Goal: Check status: Check status

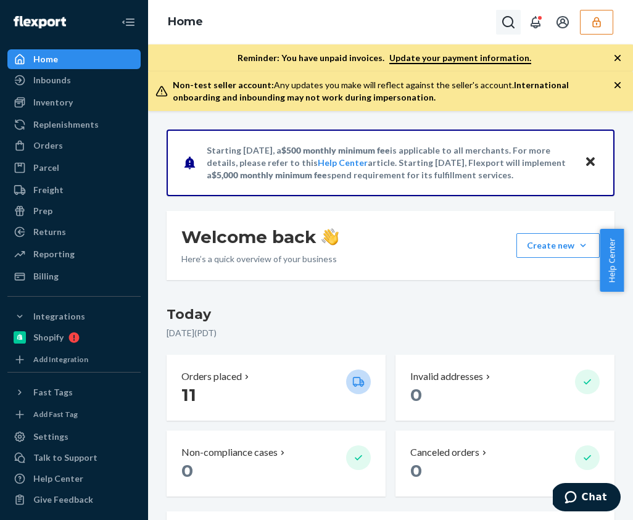
click at [507, 24] on icon "Open Search Box" at bounding box center [508, 22] width 15 height 15
click at [367, 18] on input "Search Input" at bounding box center [417, 22] width 152 height 12
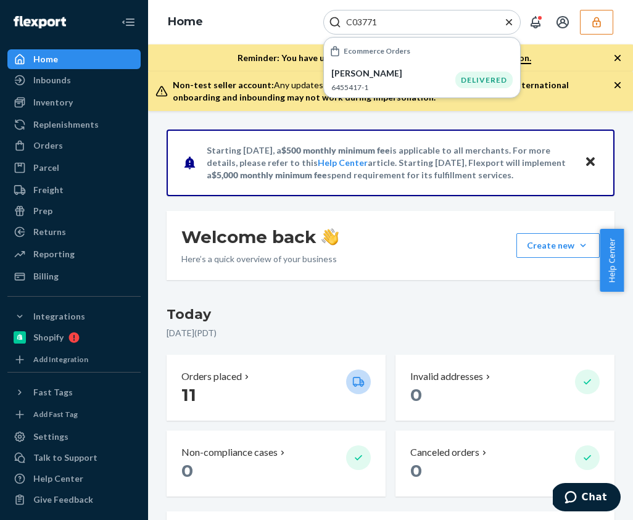
type input "C03771"
drag, startPoint x: 266, startPoint y: 26, endPoint x: 249, endPoint y: 32, distance: 17.8
click at [263, 28] on div "Home C03771 Ecommerce Orders Jacilynne Vestal 6455417-1 DELIVERED" at bounding box center [390, 22] width 485 height 44
click at [587, 23] on button "button" at bounding box center [596, 22] width 33 height 25
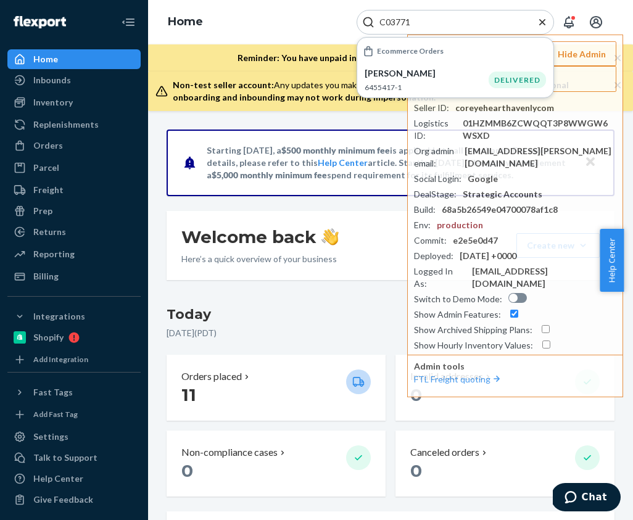
click at [541, 21] on icon "Close Search" at bounding box center [542, 22] width 6 height 6
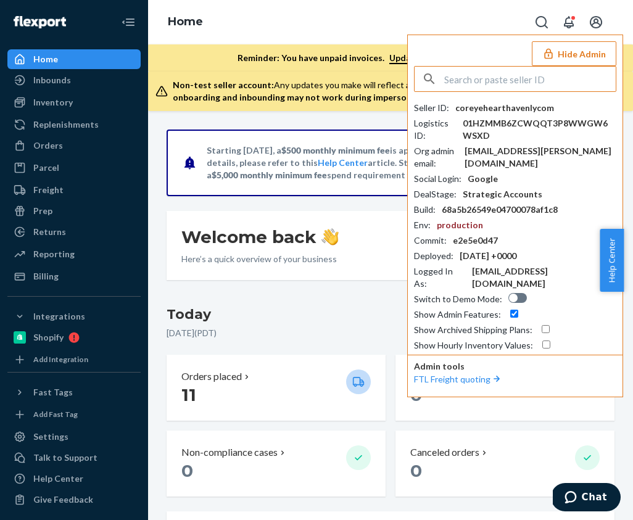
click at [507, 83] on input "text" at bounding box center [530, 79] width 172 height 25
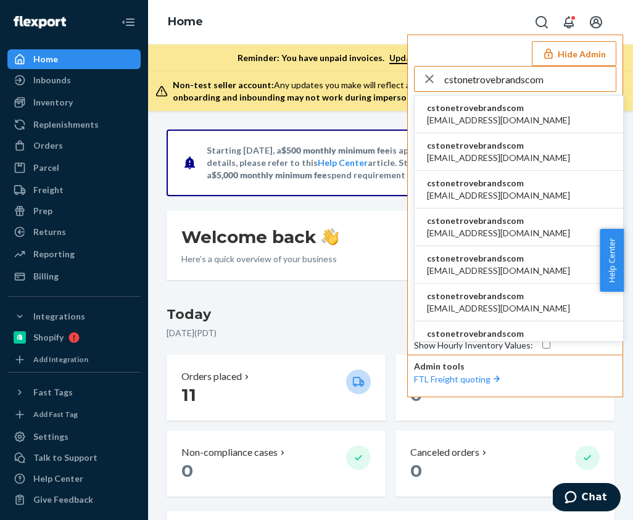
type input "cstonetrovebrandscom"
click at [524, 108] on span "cstonetrovebrandscom" at bounding box center [498, 108] width 143 height 12
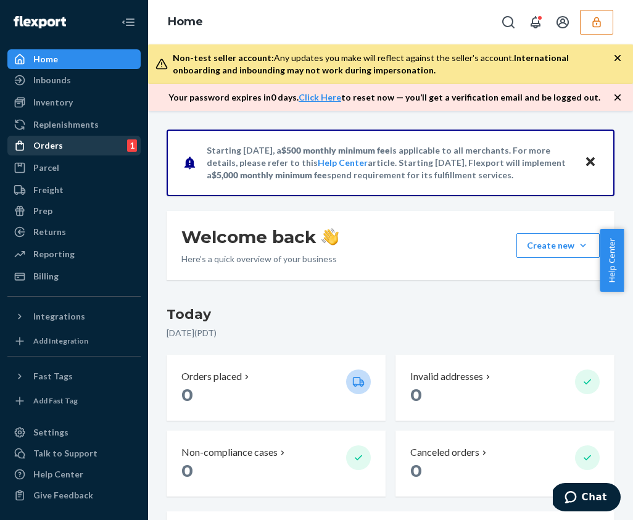
click at [97, 138] on div "Orders 1" at bounding box center [74, 145] width 131 height 17
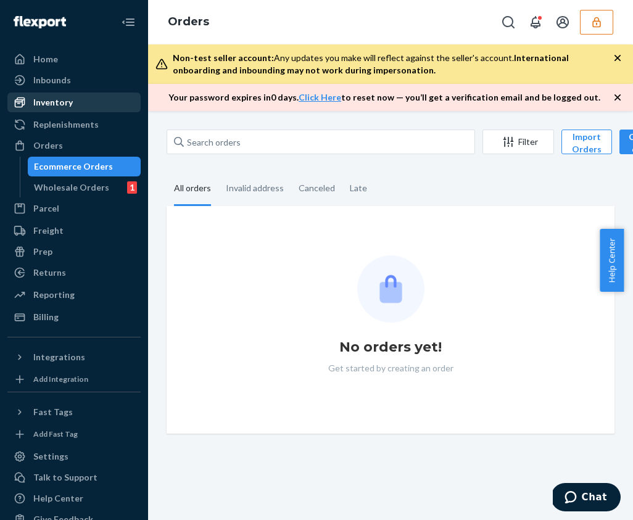
click at [68, 105] on div "Inventory" at bounding box center [52, 102] width 39 height 12
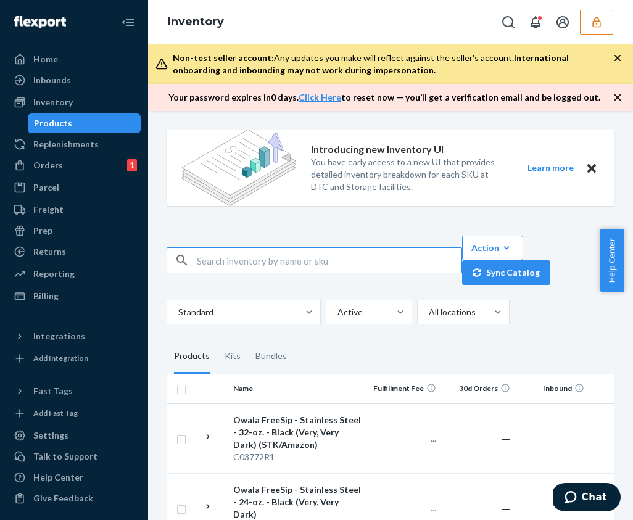
click at [255, 265] on input "text" at bounding box center [329, 260] width 265 height 25
type input "C03771"
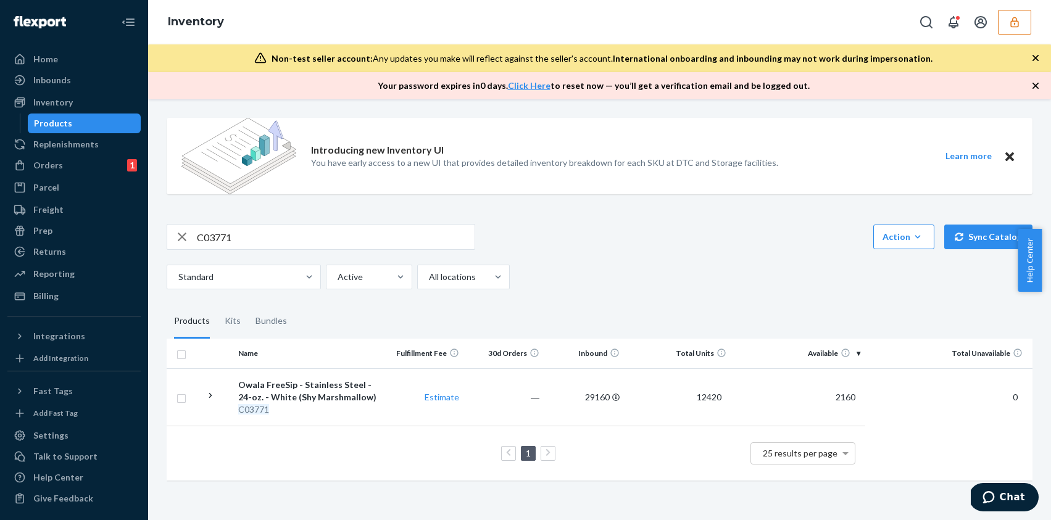
click at [299, 473] on td "1 25 results per page" at bounding box center [516, 453] width 698 height 55
click at [623, 394] on span "12420" at bounding box center [709, 397] width 35 height 10
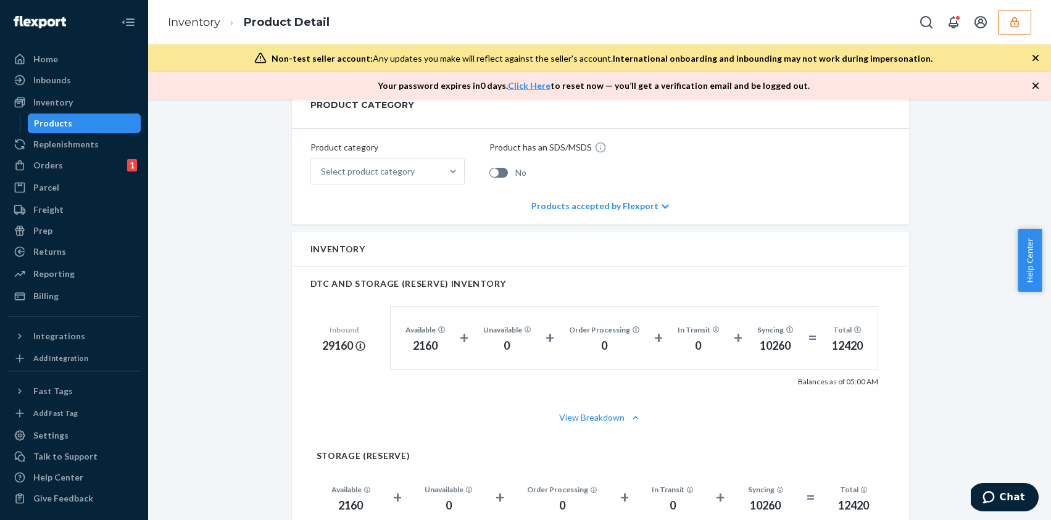
scroll to position [600, 0]
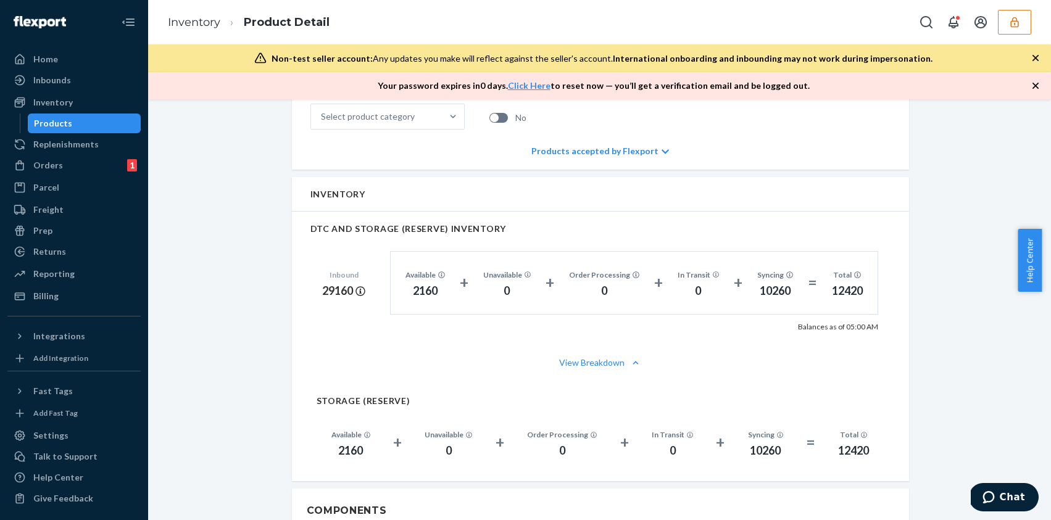
click at [623, 18] on icon "button" at bounding box center [1014, 22] width 8 height 10
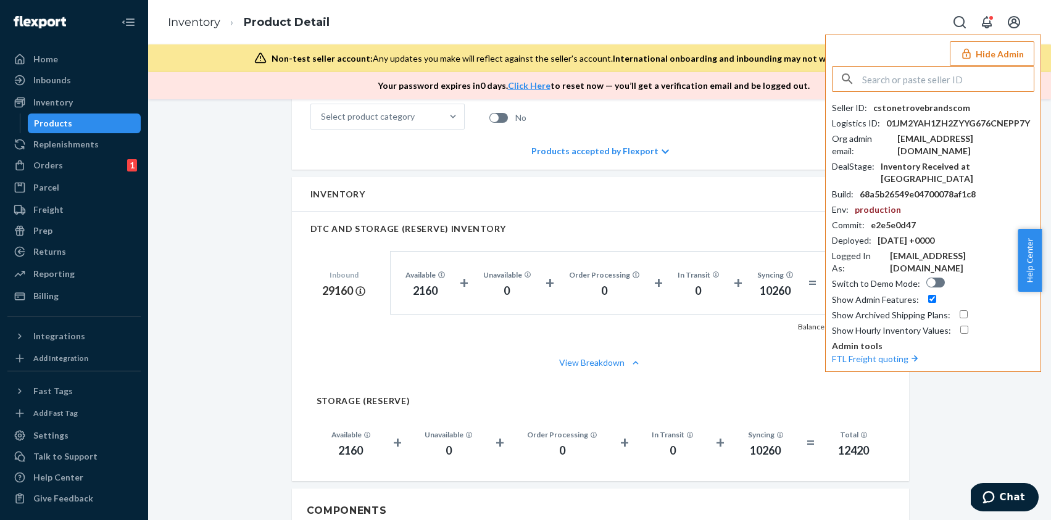
click at [623, 80] on input "text" at bounding box center [948, 79] width 172 height 25
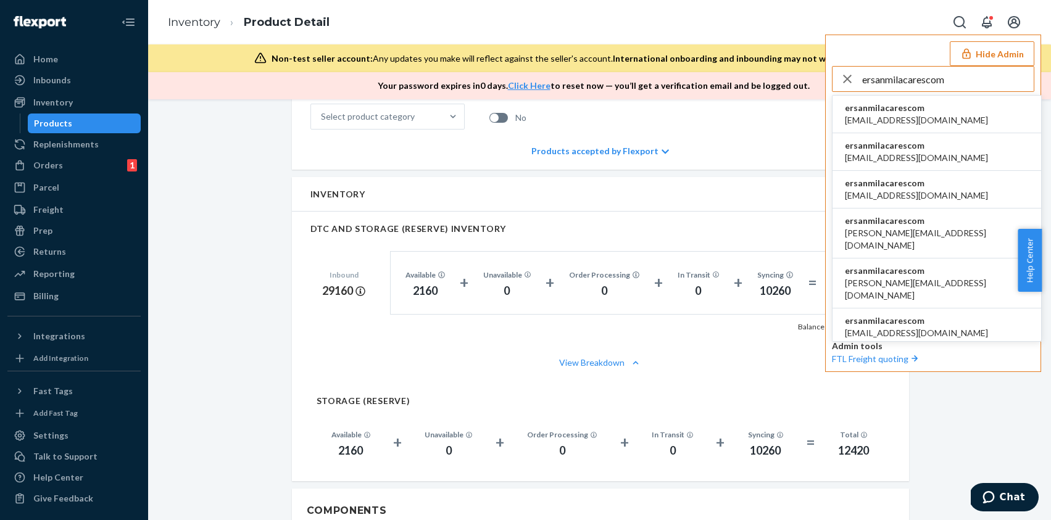
type input "ersanmilacarescom"
click at [623, 120] on span "ammar.86q@gmail.com" at bounding box center [916, 120] width 143 height 12
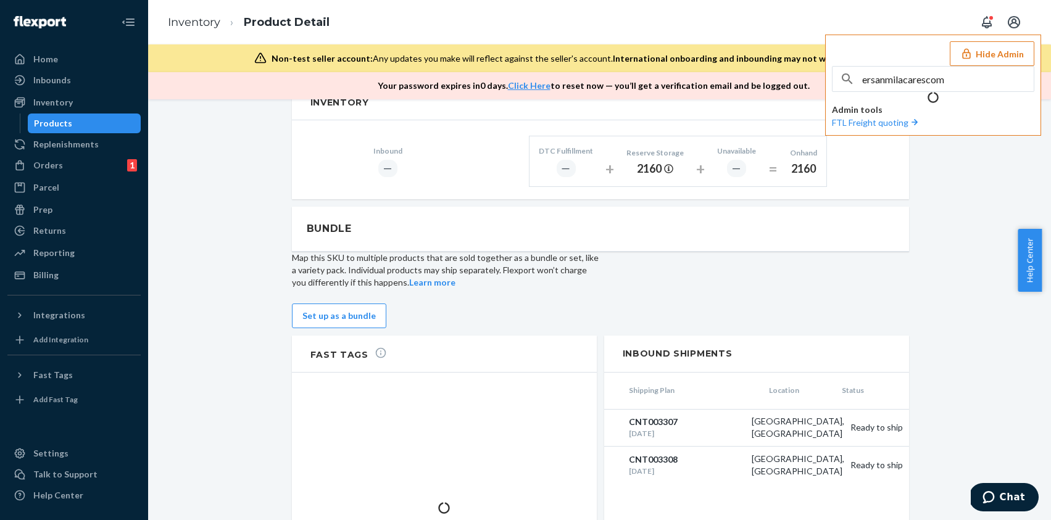
scroll to position [508, 0]
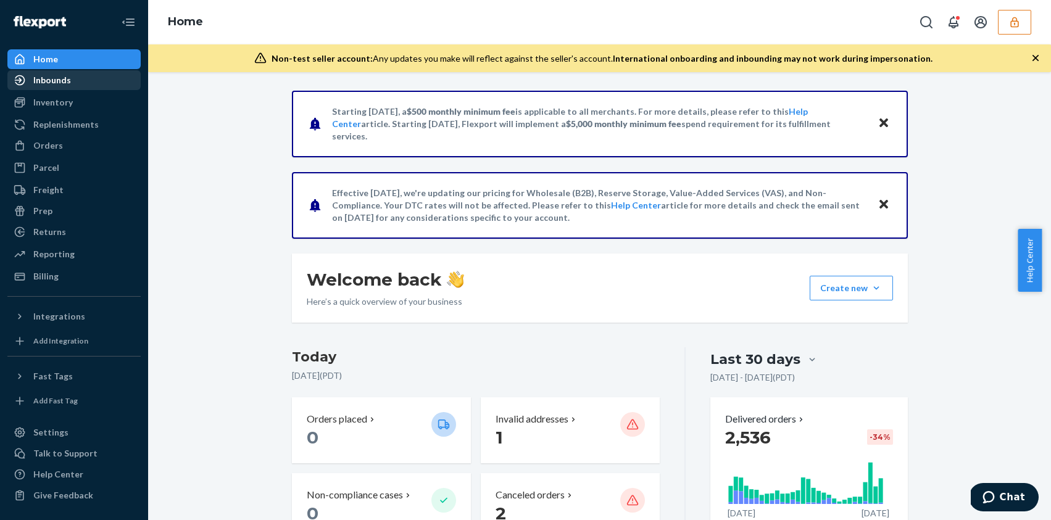
click at [54, 78] on div "Inbounds" at bounding box center [52, 80] width 38 height 12
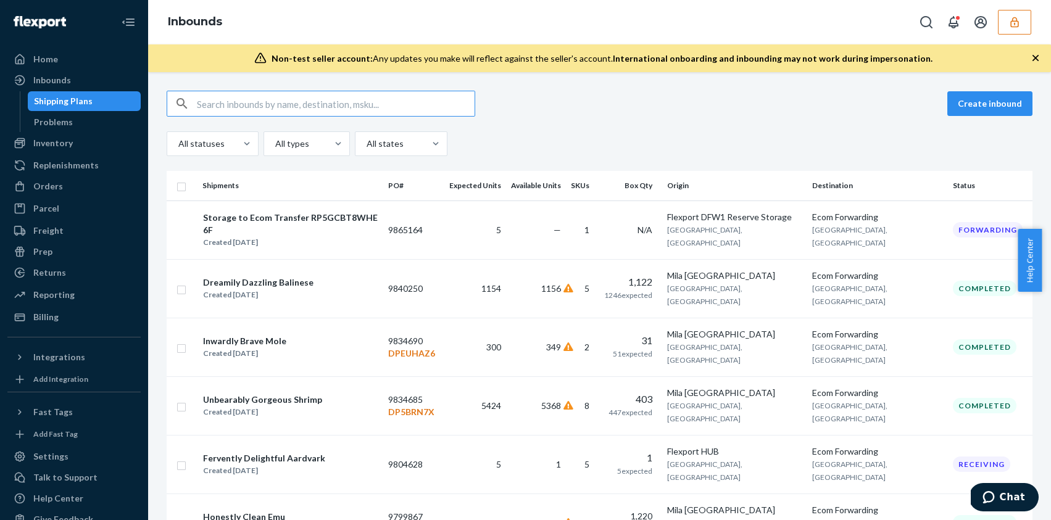
click at [263, 108] on input "text" at bounding box center [336, 103] width 278 height 25
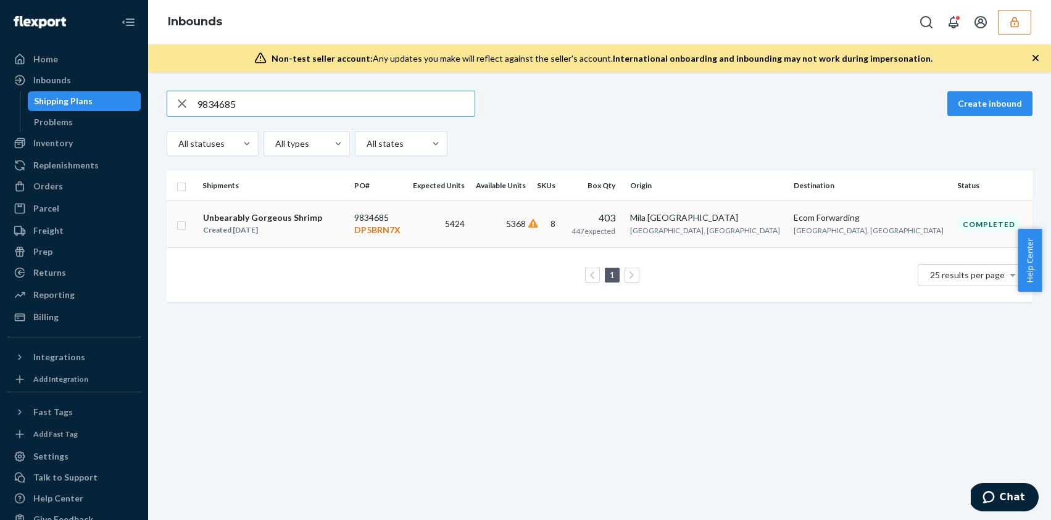
type input "9834685"
click at [344, 228] on div "Unbearably Gorgeous Shrimp Created Jun 30, 2025" at bounding box center [273, 224] width 142 height 26
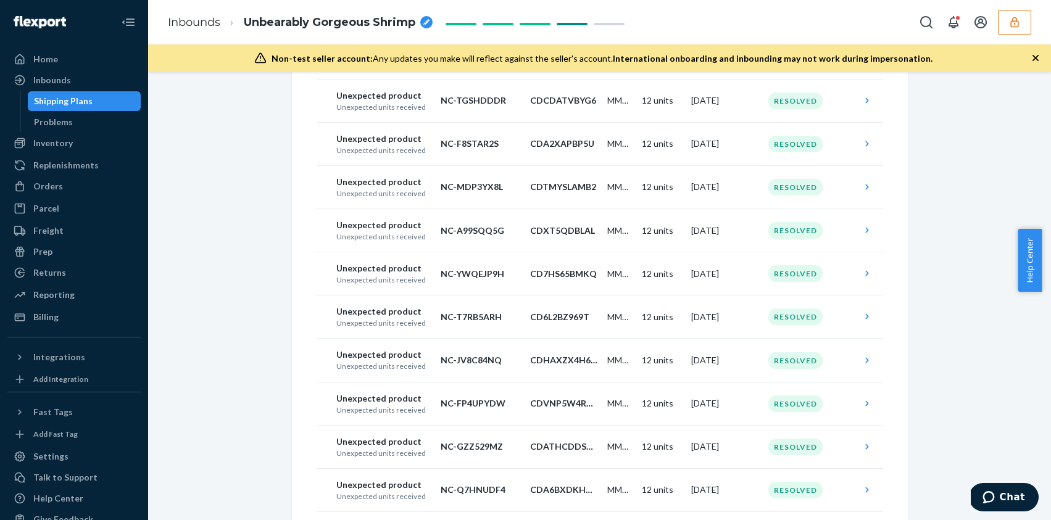
scroll to position [806, 0]
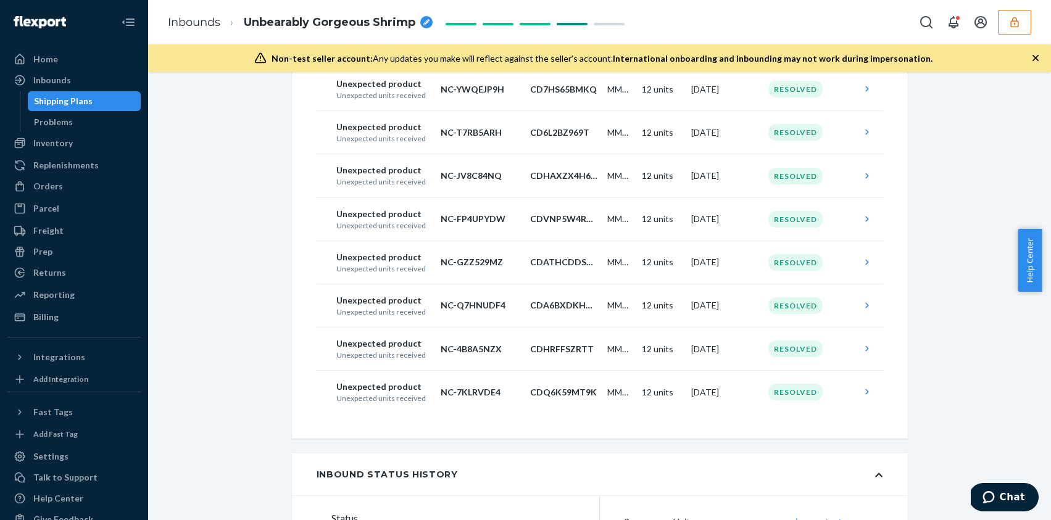
click at [67, 100] on div "Shipping Plans" at bounding box center [63, 101] width 59 height 12
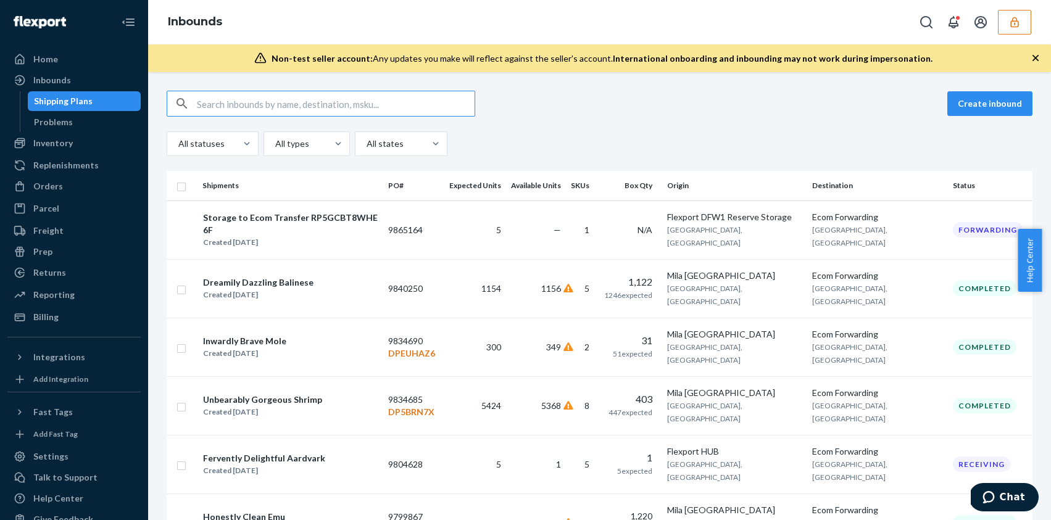
click at [265, 105] on input "text" at bounding box center [336, 103] width 278 height 25
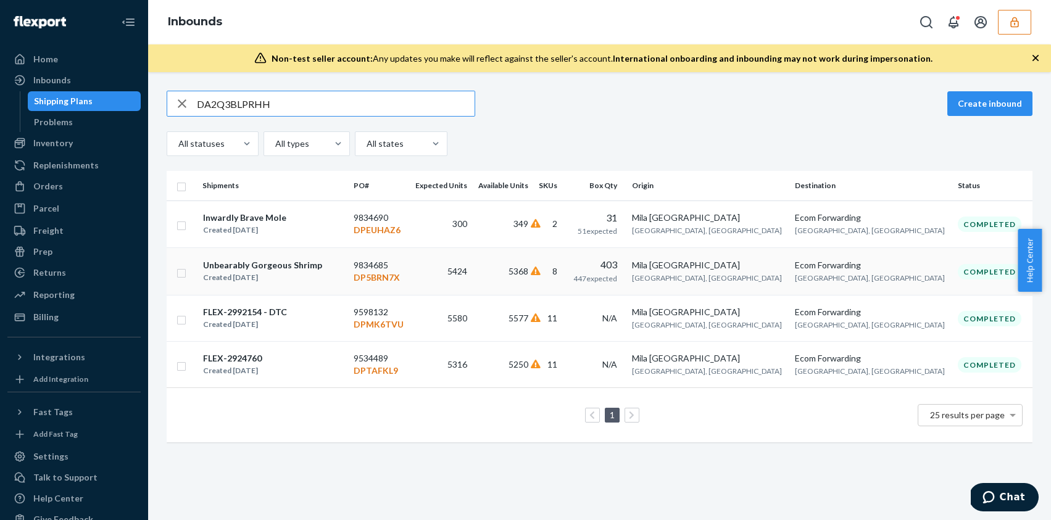
type input "DA2Q3BLPRHH"
click at [405, 273] on p "DP5BRN7X" at bounding box center [379, 277] width 51 height 12
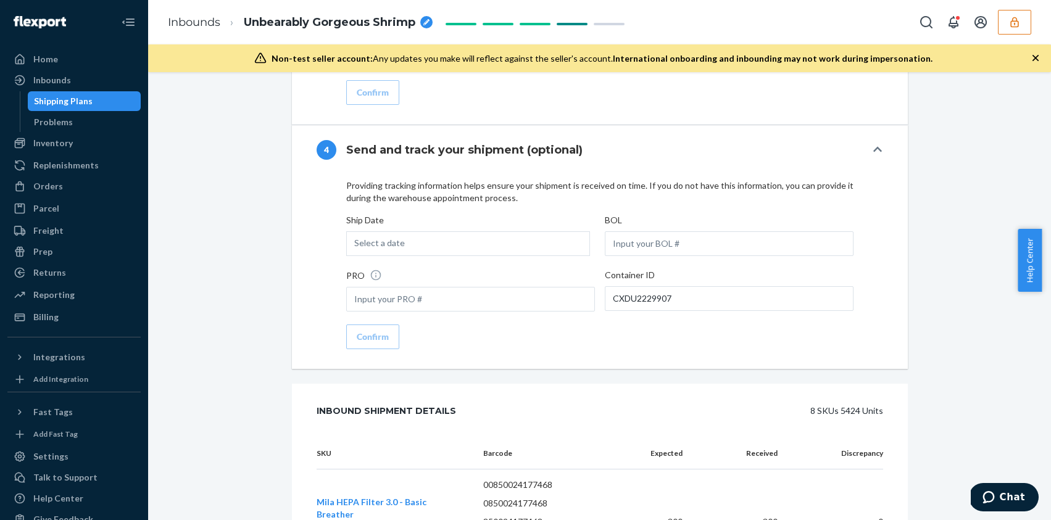
scroll to position [3478, 0]
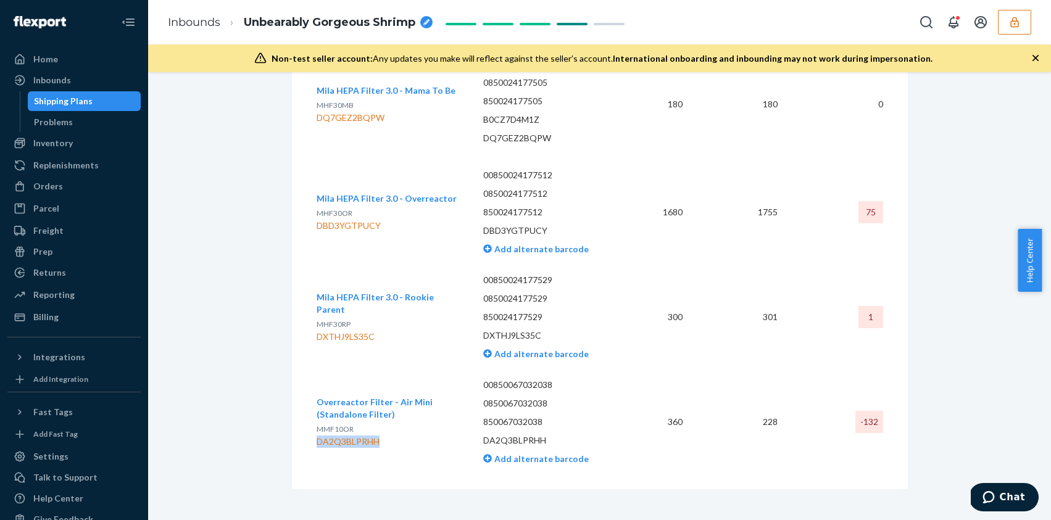
drag, startPoint x: 365, startPoint y: 434, endPoint x: 313, endPoint y: 437, distance: 52.5
click at [317, 437] on div "DA2Q3BLPRHH" at bounding box center [390, 442] width 147 height 12
click at [807, 450] on td "-132" at bounding box center [834, 422] width 95 height 105
click at [839, 420] on td "-132" at bounding box center [834, 422] width 95 height 105
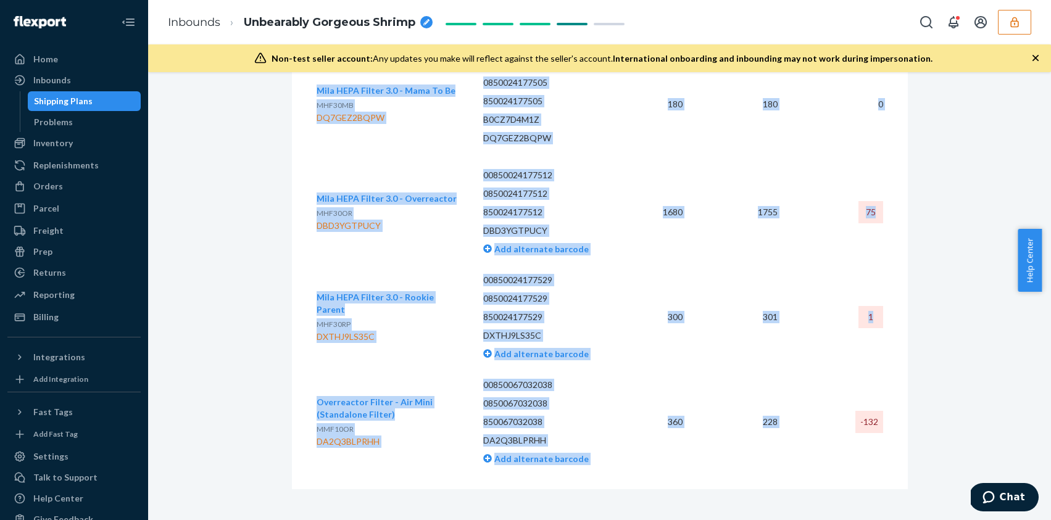
drag, startPoint x: 836, startPoint y: 420, endPoint x: 886, endPoint y: 415, distance: 50.2
click at [884, 417] on div "SKU Barcode Expected Received Discrepancy Mila HEPA Filter 3.0 - Basic Breather…" at bounding box center [600, 44] width 616 height 892
click at [810, 428] on td "-132" at bounding box center [834, 422] width 95 height 105
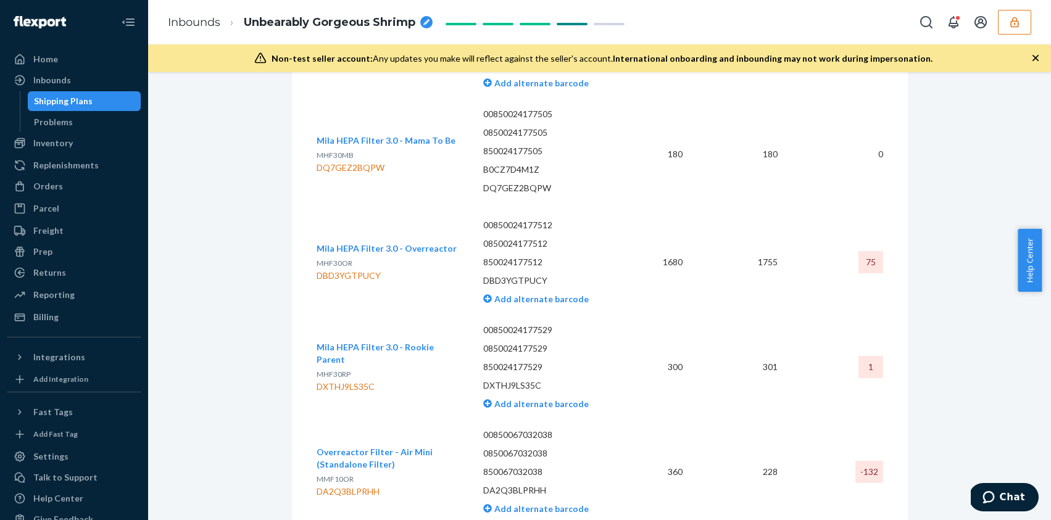
scroll to position [3429, 0]
click at [405, 270] on div "DBD3YGTPUCY" at bounding box center [387, 275] width 140 height 12
drag, startPoint x: 404, startPoint y: 265, endPoint x: 313, endPoint y: 236, distance: 95.4
click at [317, 242] on div "Mila HEPA Filter 3.0 - Overreactor MHF30OR DBD3YGTPUCY" at bounding box center [387, 261] width 140 height 39
drag, startPoint x: 445, startPoint y: 263, endPoint x: 439, endPoint y: 265, distance: 6.4
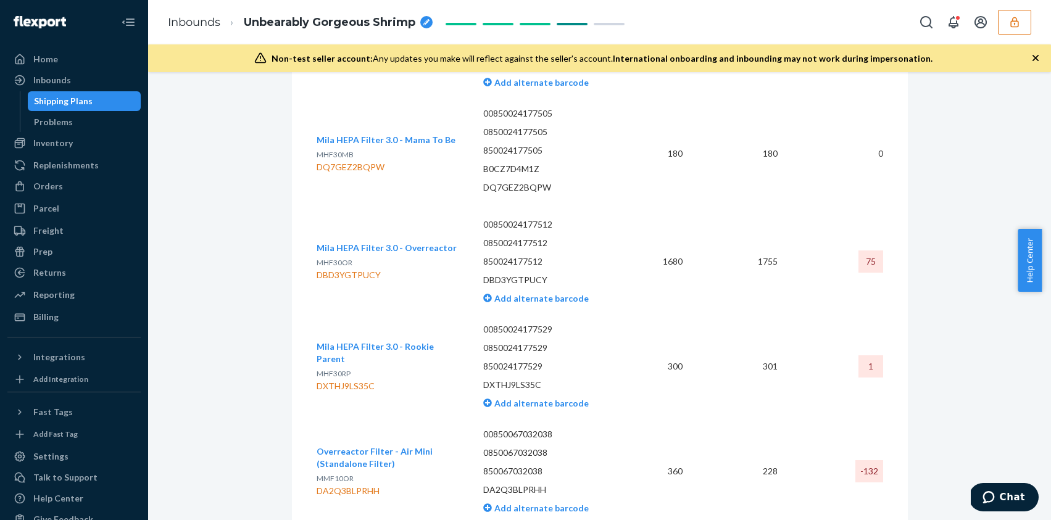
click at [444, 263] on div "Mila HEPA Filter 3.0 - Overreactor MHF30OR DBD3YGTPUCY" at bounding box center [390, 261] width 147 height 39
click at [409, 271] on div "DBD3YGTPUCY" at bounding box center [387, 275] width 140 height 12
click at [412, 269] on div "DBD3YGTPUCY" at bounding box center [387, 275] width 140 height 12
drag, startPoint x: 390, startPoint y: 267, endPoint x: 328, endPoint y: 228, distance: 72.6
click at [317, 242] on div "Mila HEPA Filter 3.0 - Overreactor MHF30OR DBD3YGTPUCY" at bounding box center [387, 261] width 140 height 39
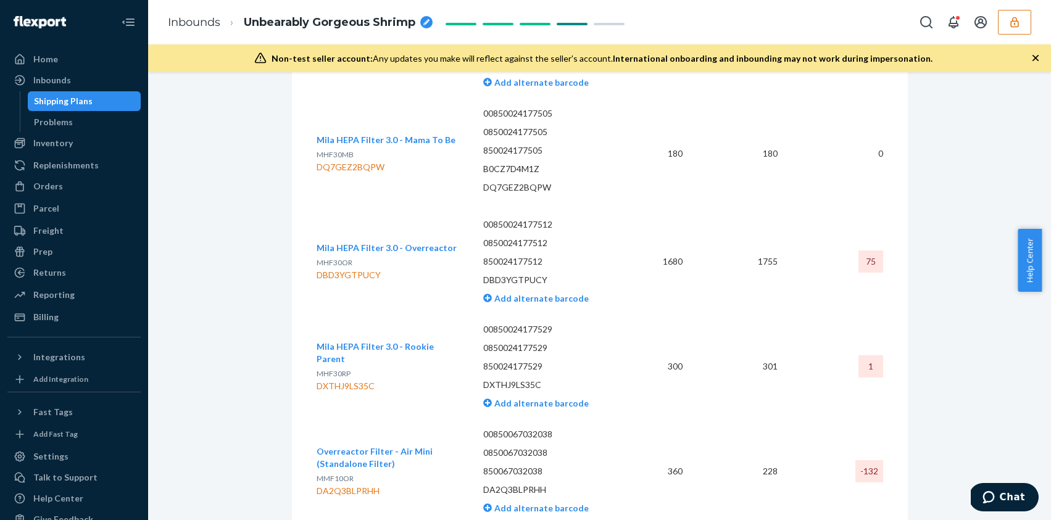
click at [363, 212] on td "Mila HEPA Filter 3.0 - Overreactor MHF30OR DBD3YGTPUCY" at bounding box center [395, 261] width 157 height 105
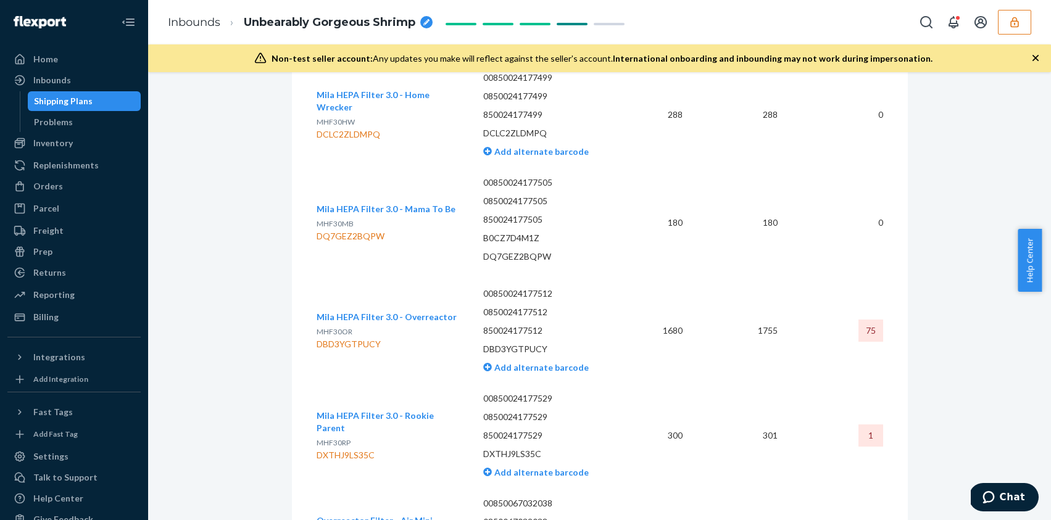
scroll to position [3478, 0]
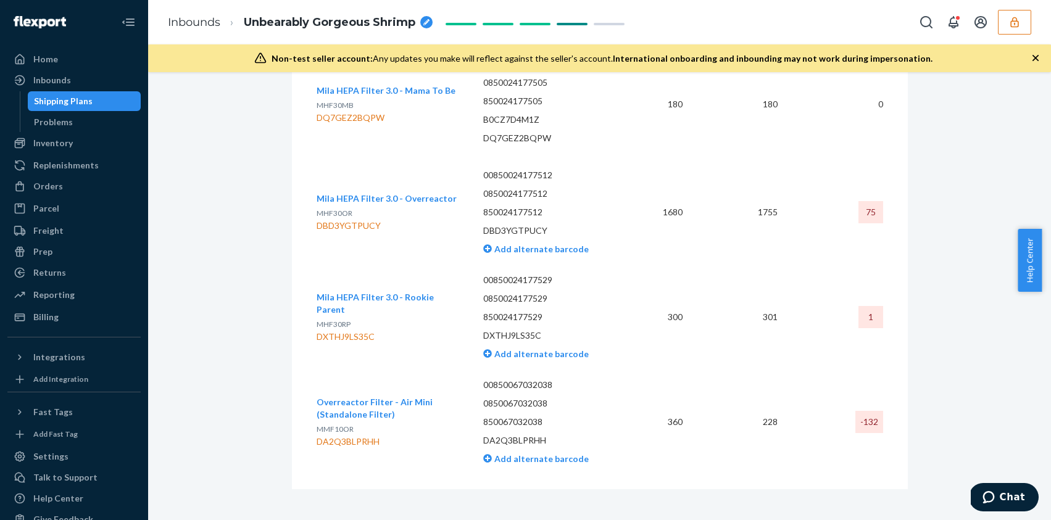
click at [408, 436] on div "DA2Q3BLPRHH" at bounding box center [390, 442] width 147 height 12
drag, startPoint x: 395, startPoint y: 433, endPoint x: 312, endPoint y: 395, distance: 91.7
click at [317, 396] on div "Overreactor Filter - Air Mini (Standalone Filter) MMF10OR DA2Q3BLPRHH" at bounding box center [390, 422] width 147 height 52
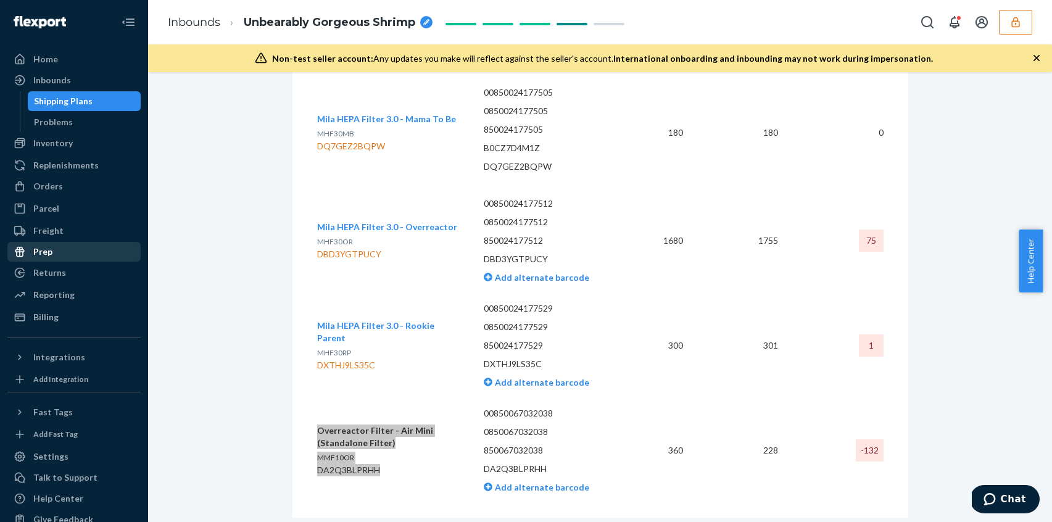
scroll to position [3476, 0]
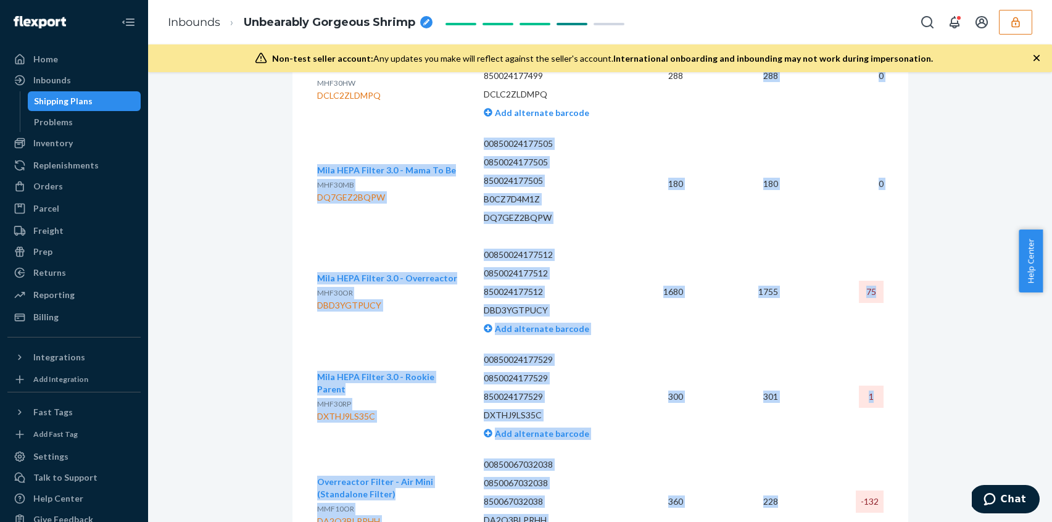
drag, startPoint x: 787, startPoint y: 411, endPoint x: 655, endPoint y: 231, distance: 223.4
click at [660, 192] on tbody "Mila HEPA Filter 3.0 - Basic Breather MHF30BB DB36RDU79S7 00850024177468 085002…" at bounding box center [600, 131] width 566 height 846
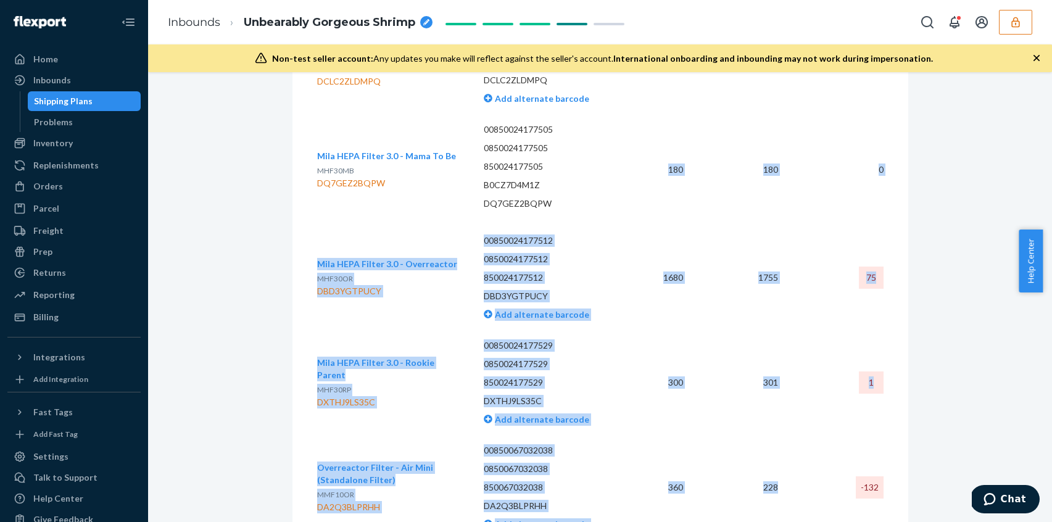
scroll to position [3434, 0]
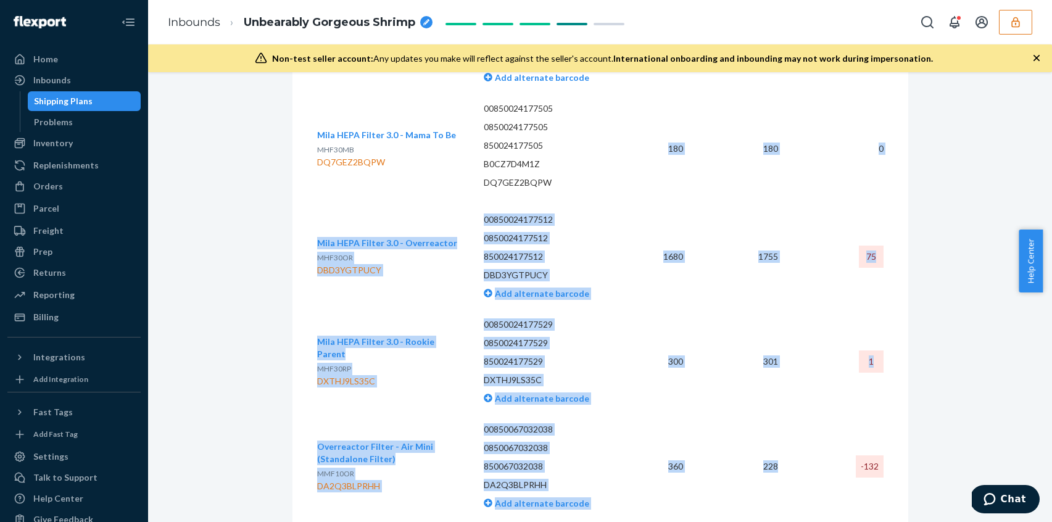
click at [644, 347] on td "300" at bounding box center [662, 361] width 62 height 105
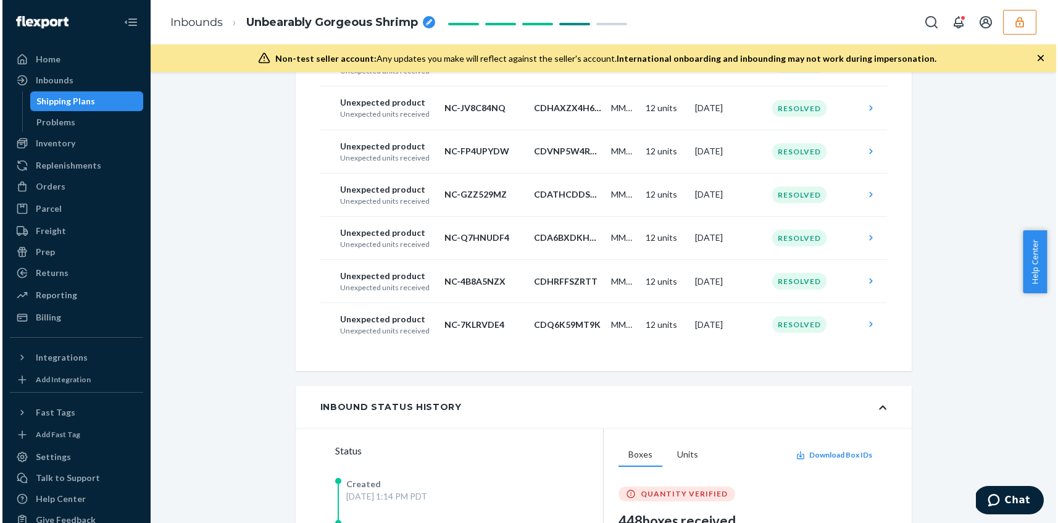
scroll to position [0, 0]
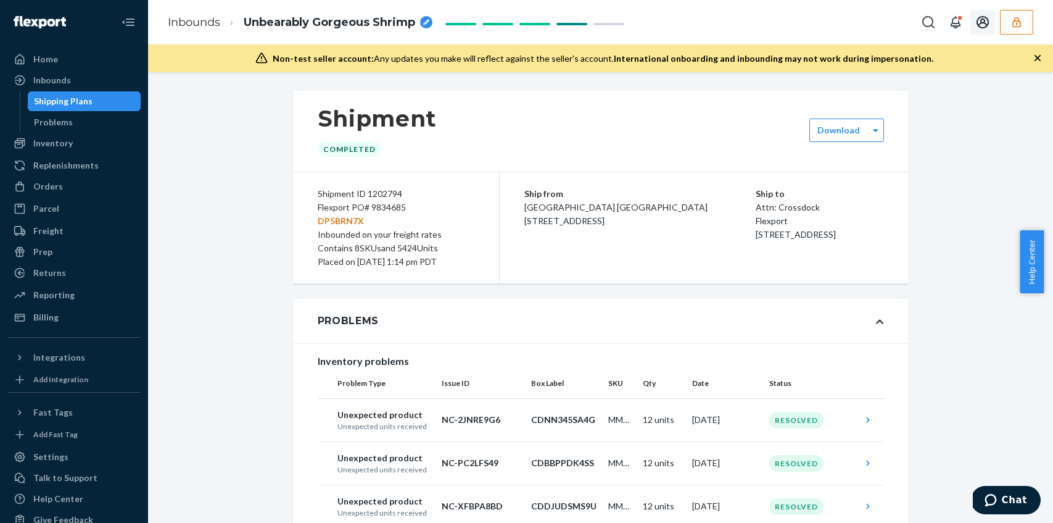
click at [1017, 21] on icon "button" at bounding box center [1017, 22] width 12 height 12
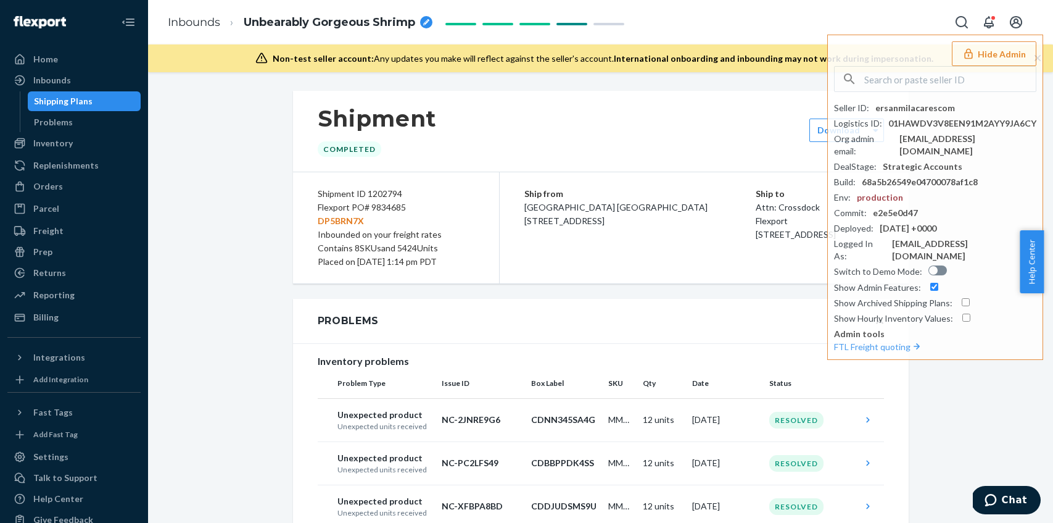
click at [766, 86] on div "Shipment Completed Download Shipment ID 1202794 Flexport PO# 9834685 DP5BRN7X I…" at bounding box center [600, 297] width 905 height 450
click at [809, 86] on div "Shipment Completed Download Shipment ID 1202794 Flexport PO# 9834685 DP5BRN7X I…" at bounding box center [600, 297] width 905 height 450
click at [933, 83] on input "text" at bounding box center [950, 79] width 172 height 25
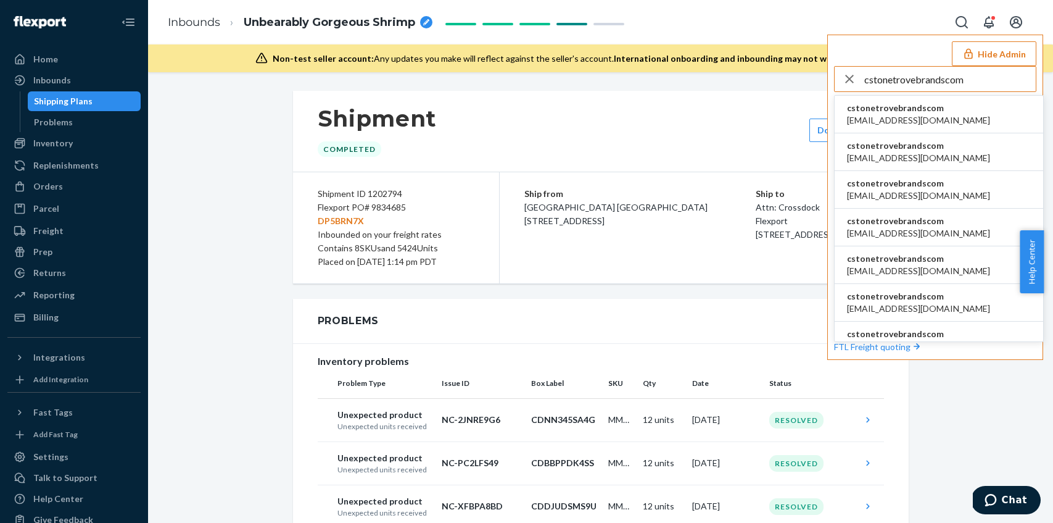
type input "cstonetrovebrandscom"
click at [928, 117] on span "aangerhofer@trovebrands.com" at bounding box center [918, 120] width 143 height 12
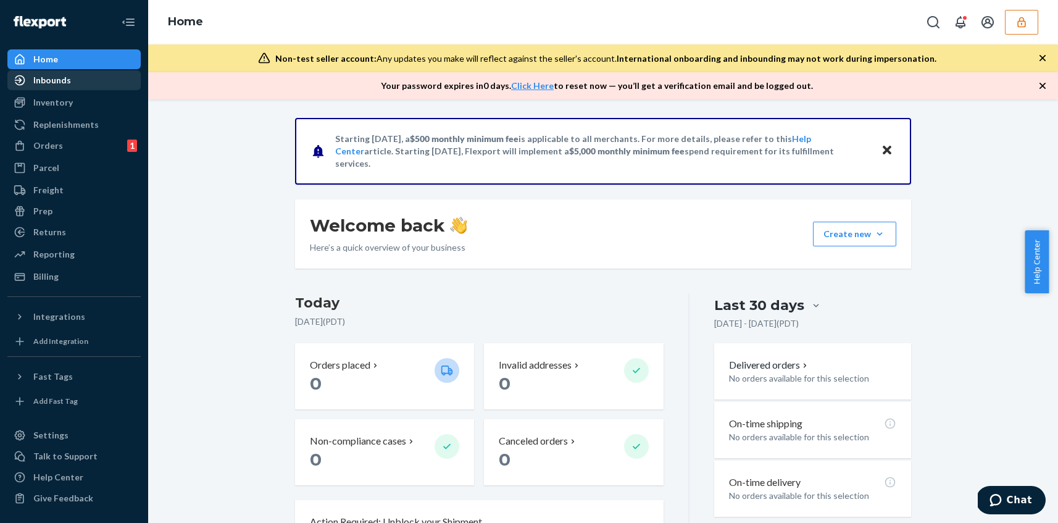
click at [62, 78] on div "Inbounds" at bounding box center [52, 80] width 38 height 12
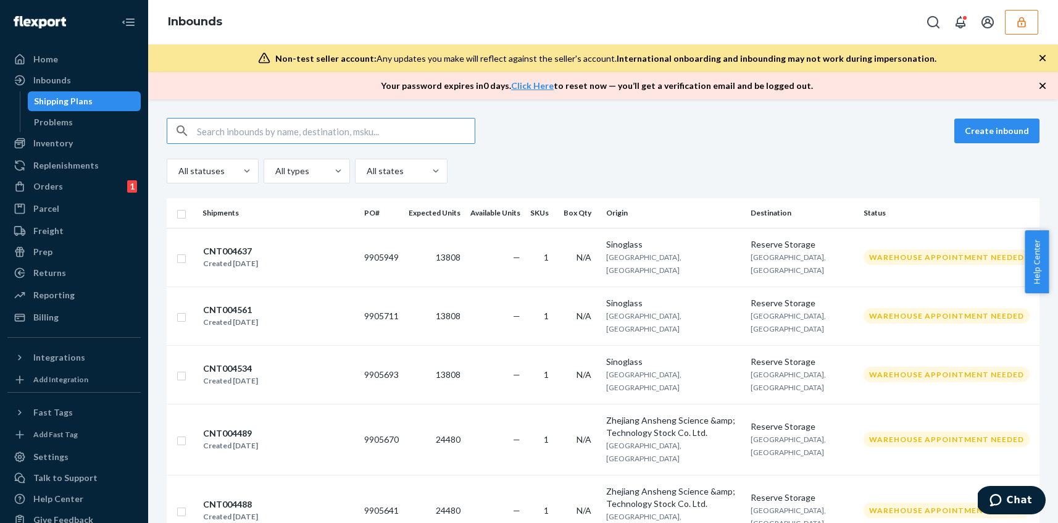
click at [268, 131] on input "text" at bounding box center [336, 130] width 278 height 25
type input "TR25001297"
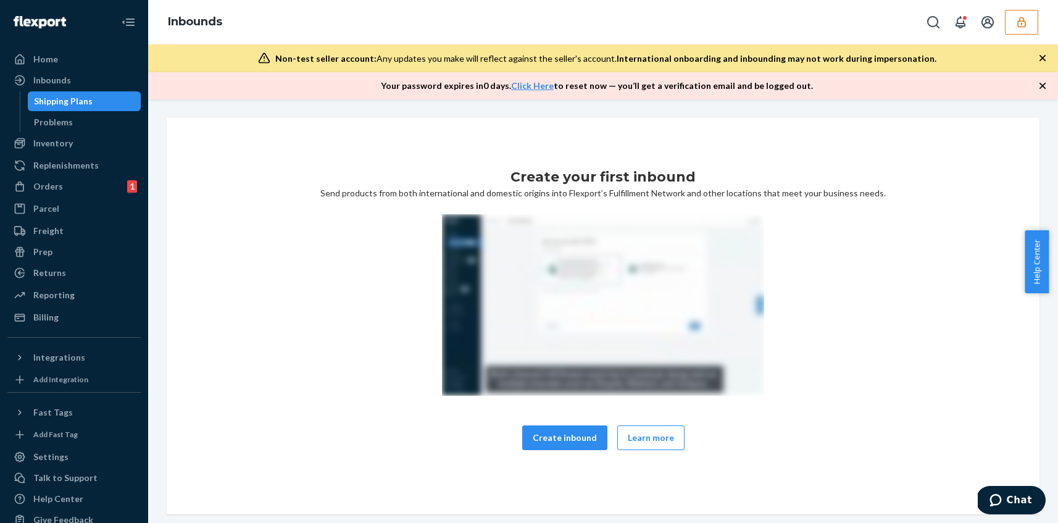
click at [330, 130] on div "Create your first inbound Send products from both international and domestic or…" at bounding box center [603, 316] width 872 height 396
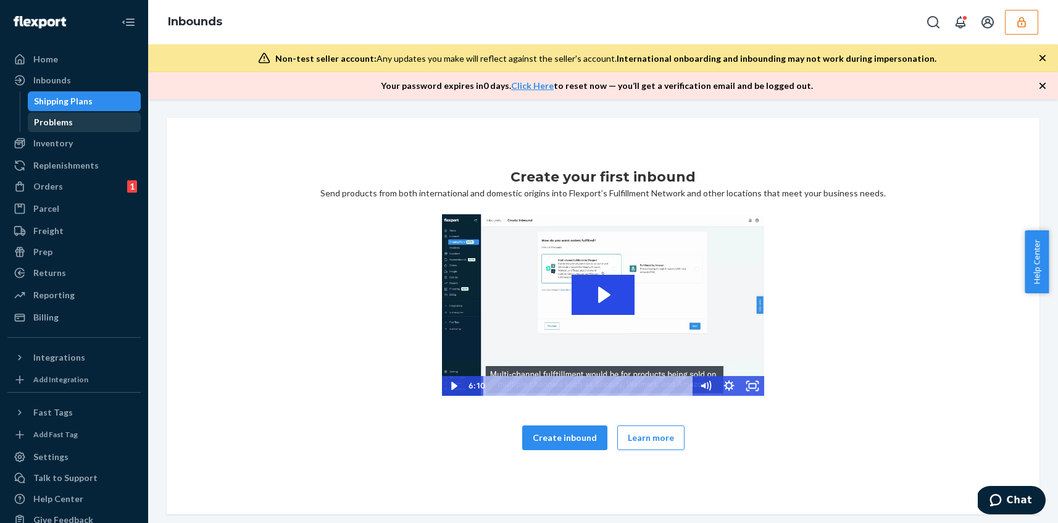
click at [46, 126] on div "Problems" at bounding box center [53, 122] width 39 height 12
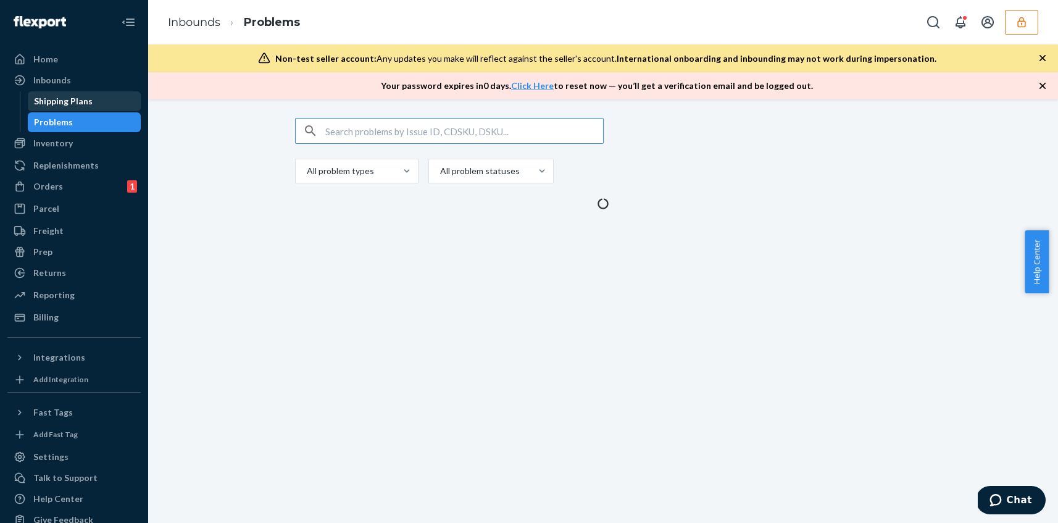
click at [57, 103] on div "Shipping Plans" at bounding box center [63, 101] width 59 height 12
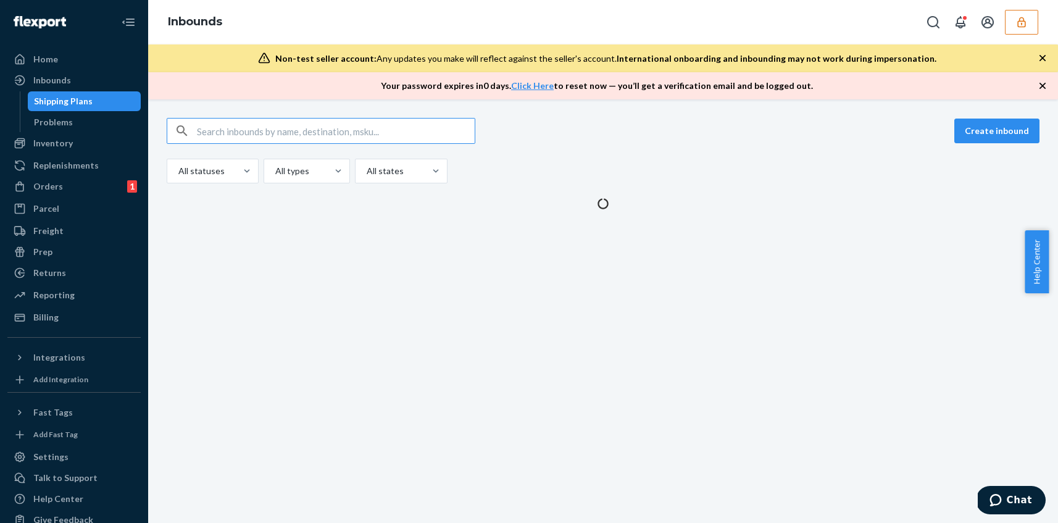
click at [301, 128] on input "text" at bounding box center [336, 130] width 278 height 25
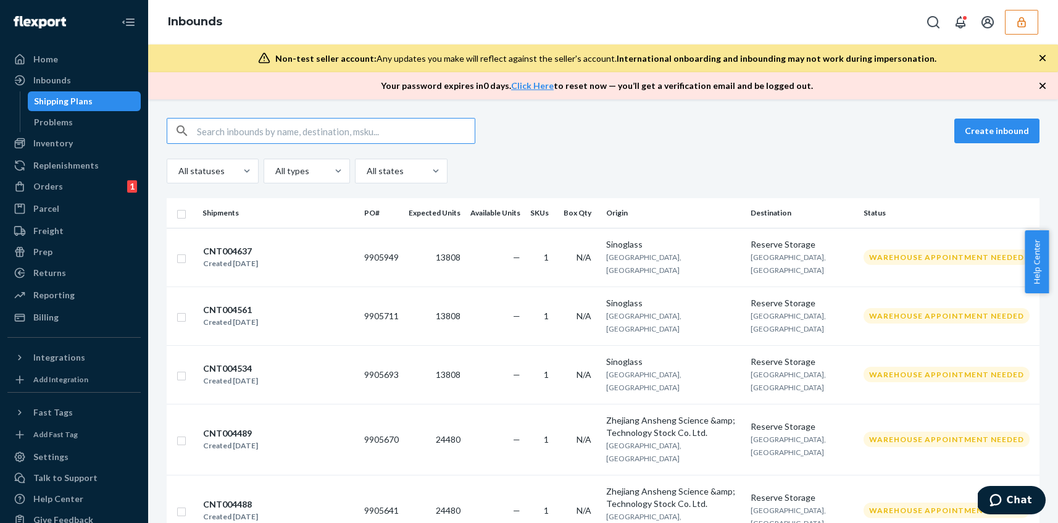
click at [302, 130] on input "text" at bounding box center [336, 130] width 278 height 25
type input "TR25001297"
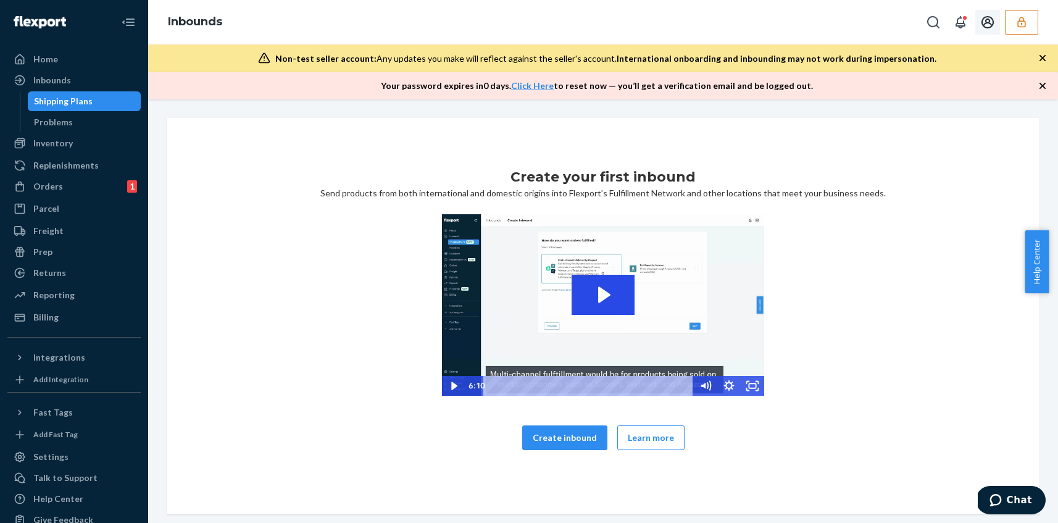
click at [1025, 22] on icon "button" at bounding box center [1021, 22] width 12 height 12
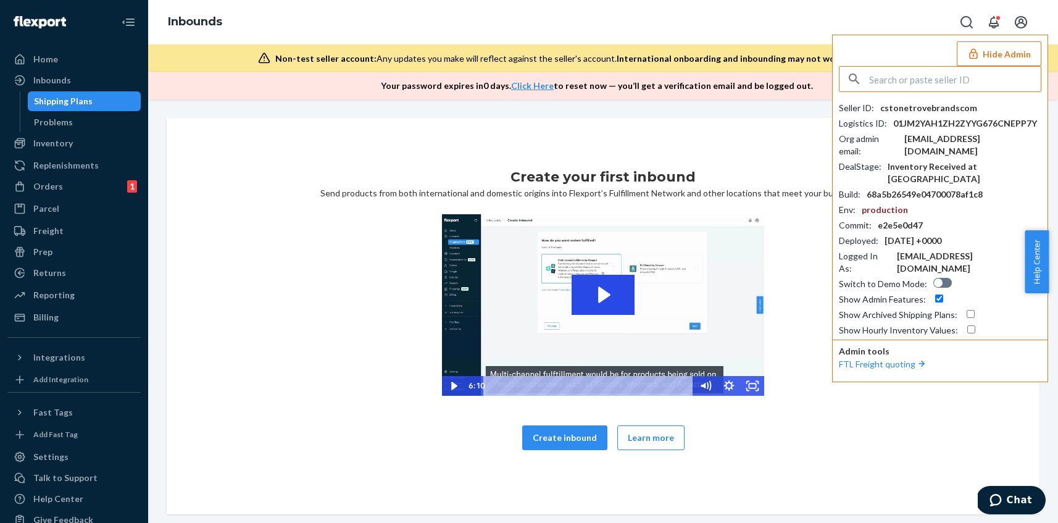
click at [950, 76] on input "text" at bounding box center [955, 79] width 172 height 25
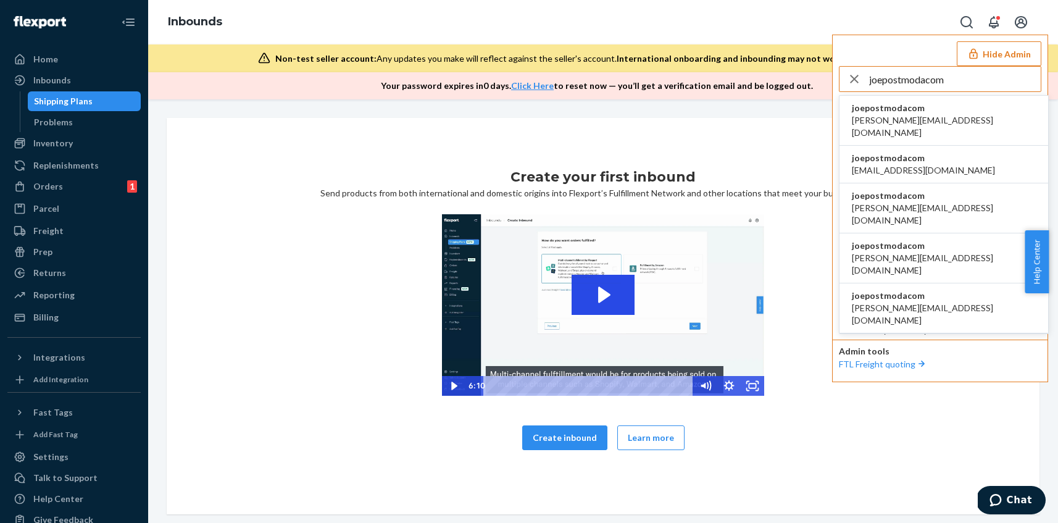
type input "joepostmodacom"
click at [887, 121] on span "adarsh@postmoda.com" at bounding box center [943, 126] width 184 height 25
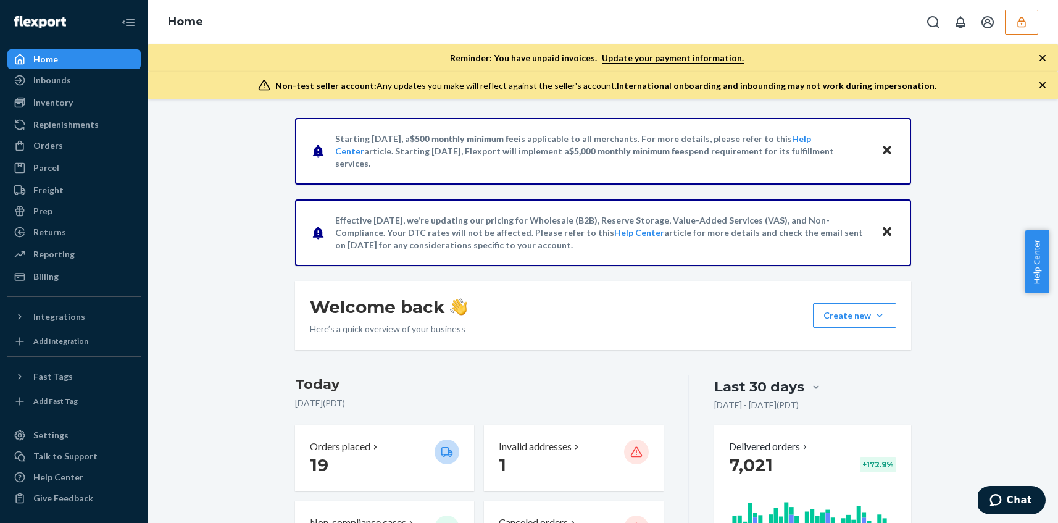
click at [71, 91] on ul "Home Inbounds Shipping Plans Problems Inventory Products Branded Packaging Repl…" at bounding box center [73, 167] width 133 height 237
click at [74, 86] on div "Inbounds" at bounding box center [74, 80] width 131 height 17
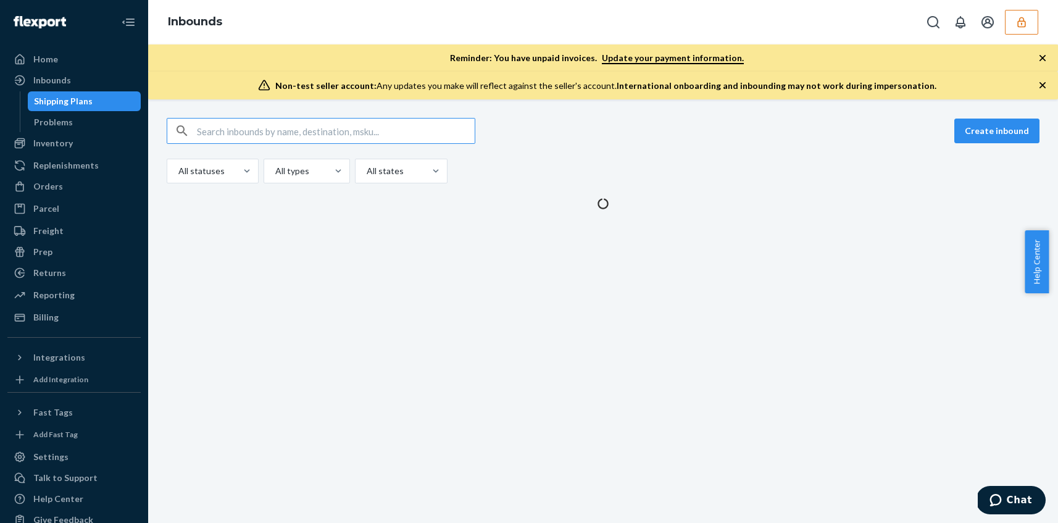
click at [256, 131] on input "text" at bounding box center [336, 130] width 278 height 25
type input "9880456"
click at [272, 139] on input "text" at bounding box center [336, 130] width 278 height 25
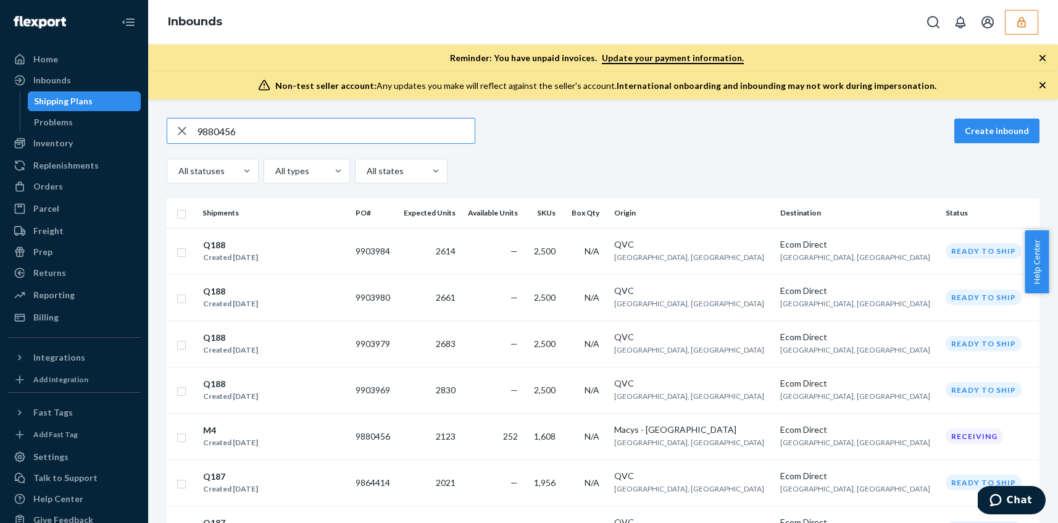
click at [291, 132] on input "9880456" at bounding box center [336, 130] width 278 height 25
paste input "64411"
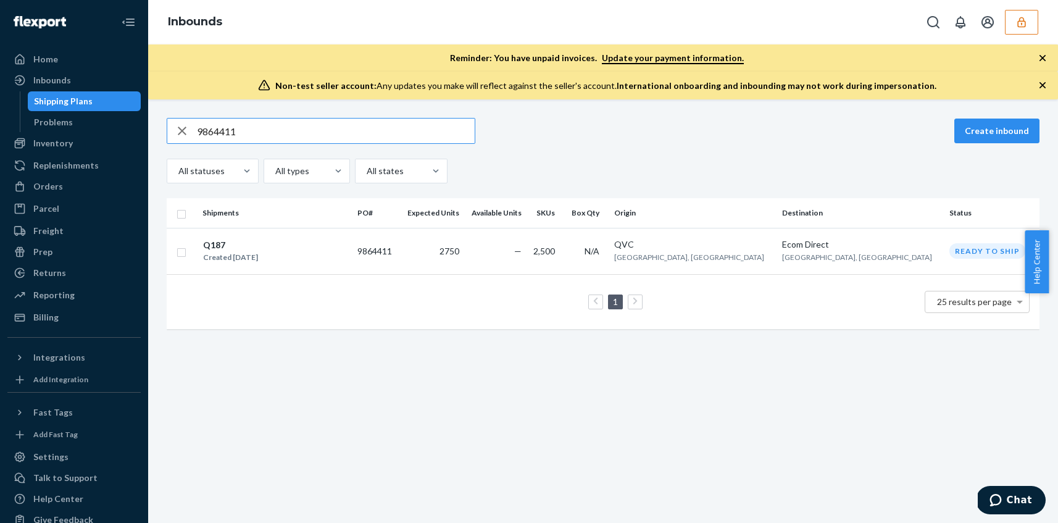
click at [276, 129] on input "9864411" at bounding box center [336, 130] width 278 height 25
paste input "80456"
type input "9880456"
click at [1013, 30] on button "button" at bounding box center [1020, 22] width 33 height 25
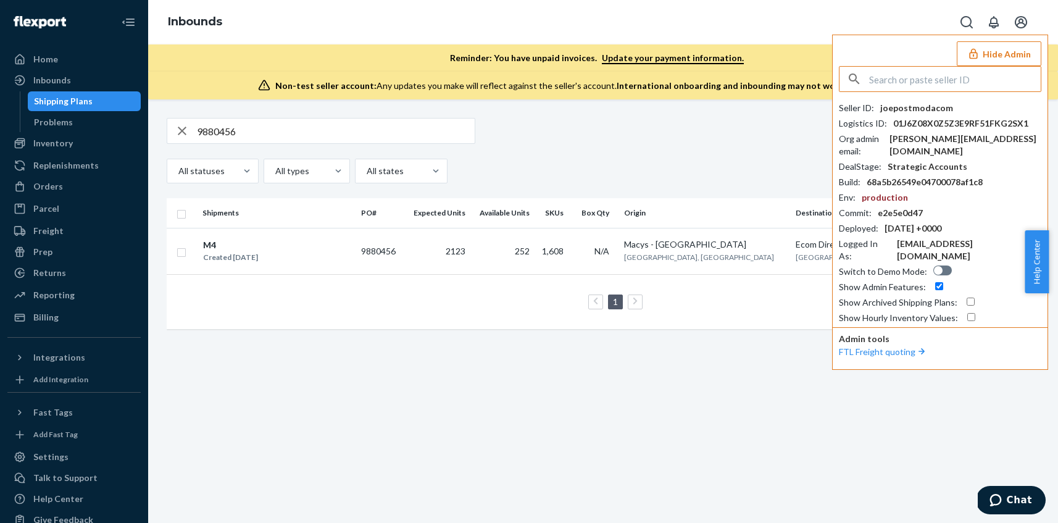
click at [929, 75] on input "text" at bounding box center [955, 79] width 172 height 25
type input "c"
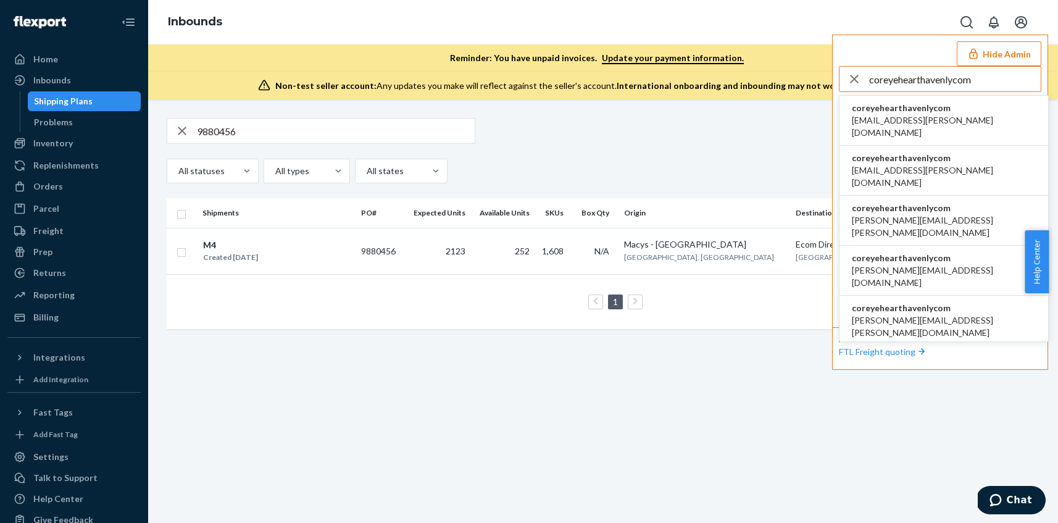
type input "coreyehearthavenlycom"
click at [922, 107] on span "coreyehearthavenlycom" at bounding box center [943, 108] width 184 height 12
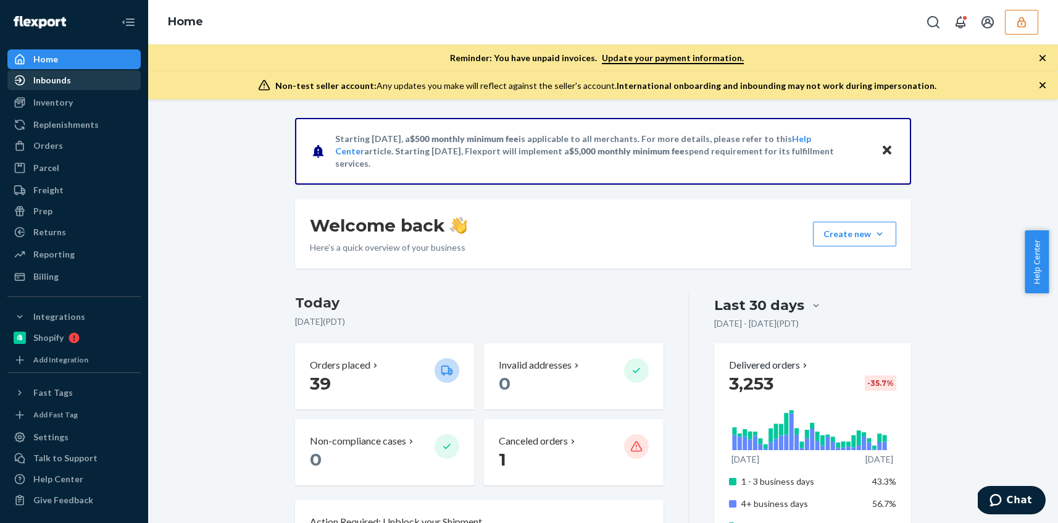
click at [61, 81] on div "Inbounds" at bounding box center [52, 80] width 38 height 12
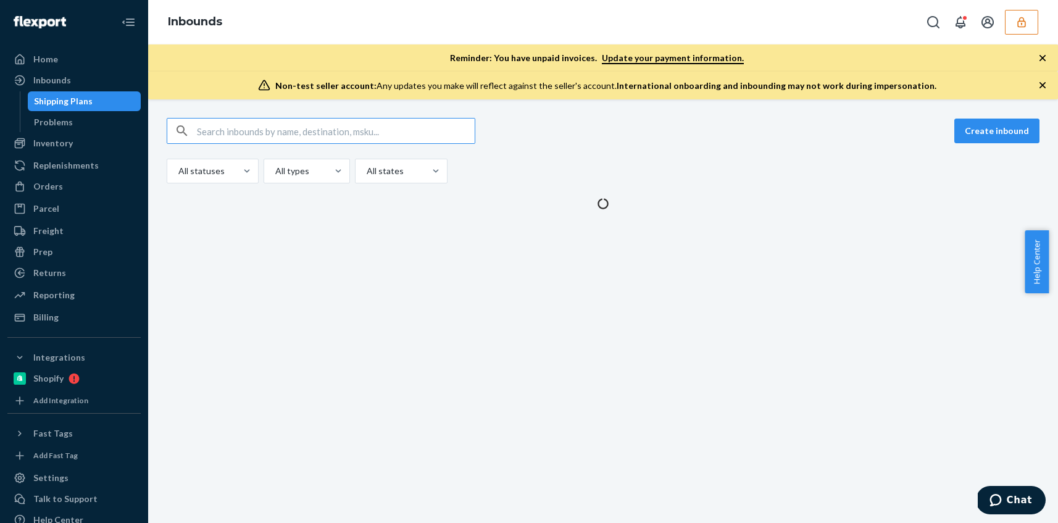
click at [234, 134] on input "text" at bounding box center [336, 130] width 278 height 25
type input "9814608"
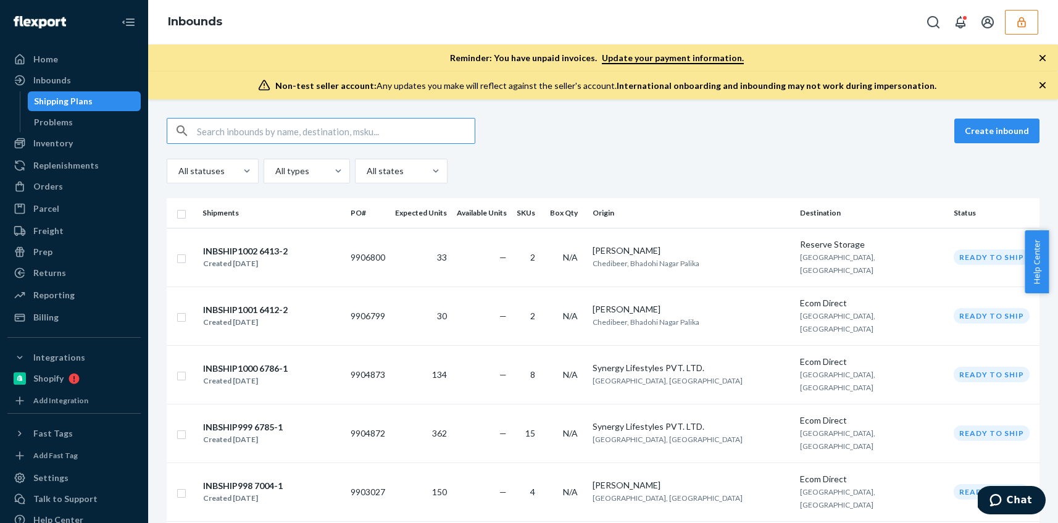
click at [257, 133] on input "text" at bounding box center [336, 130] width 278 height 25
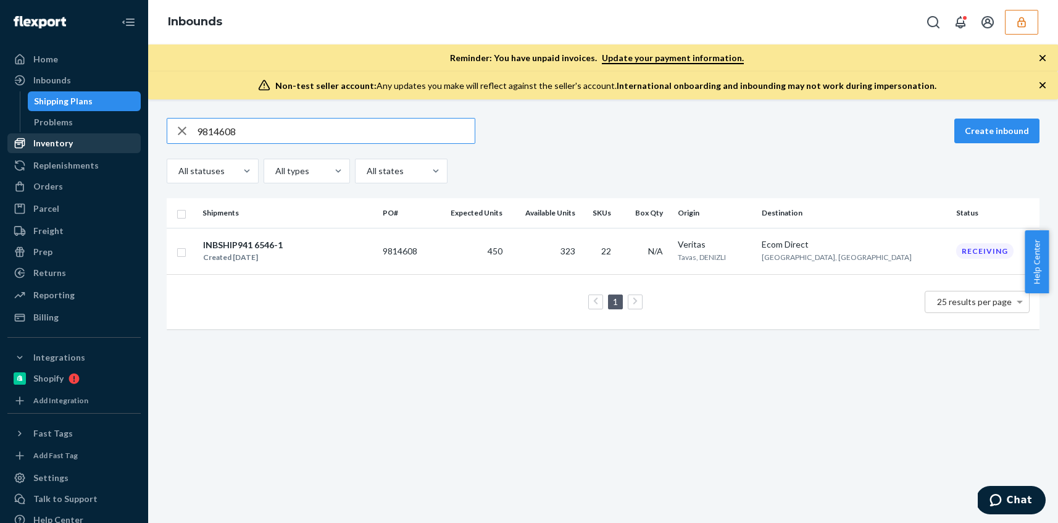
type input "9814608"
click at [1014, 30] on button "button" at bounding box center [1020, 22] width 33 height 25
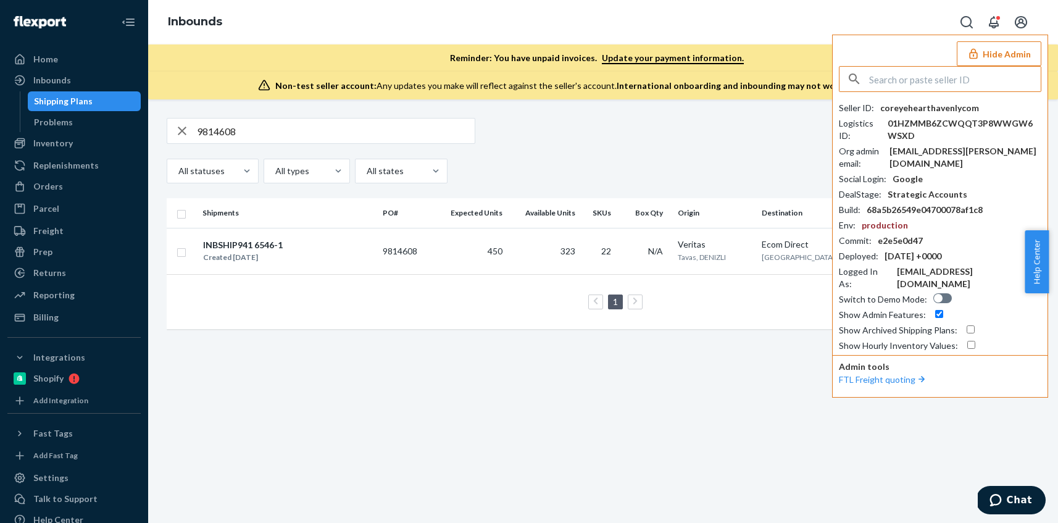
click at [892, 83] on input "text" at bounding box center [955, 79] width 172 height 25
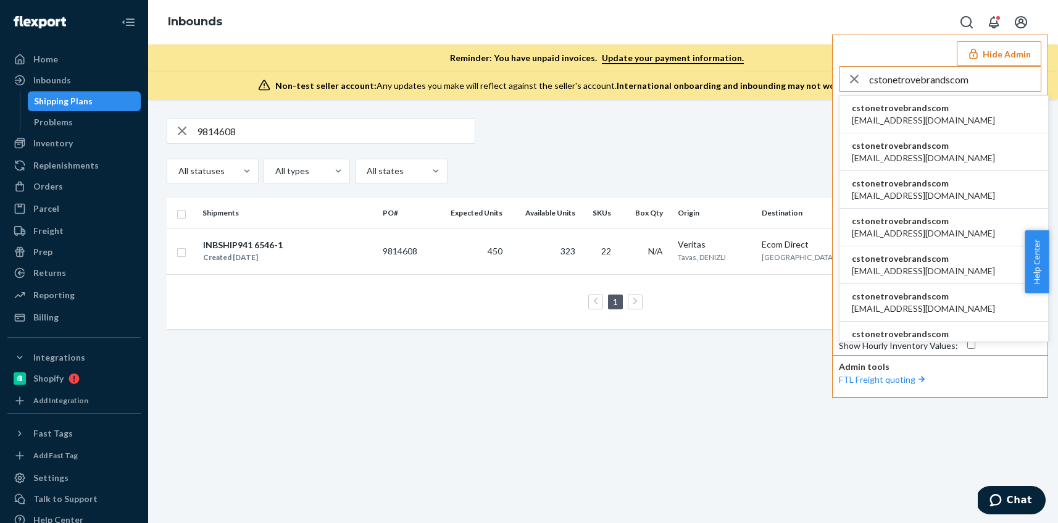
type input "cstonetrovebrandscom"
click at [922, 121] on span "aangerhofer@trovebrands.com" at bounding box center [922, 120] width 143 height 12
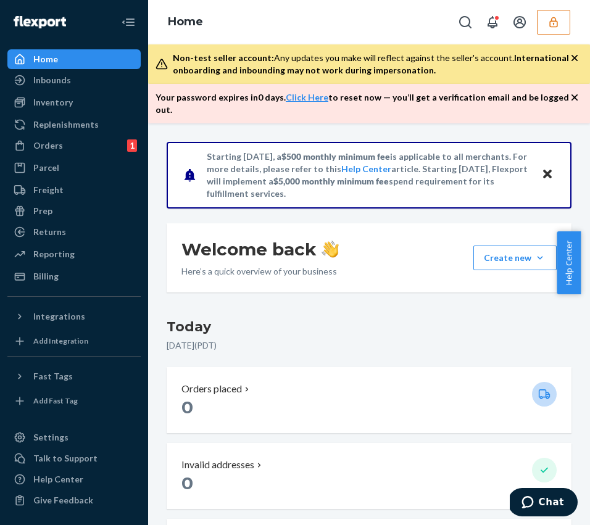
click at [551, 31] on button "button" at bounding box center [553, 22] width 33 height 25
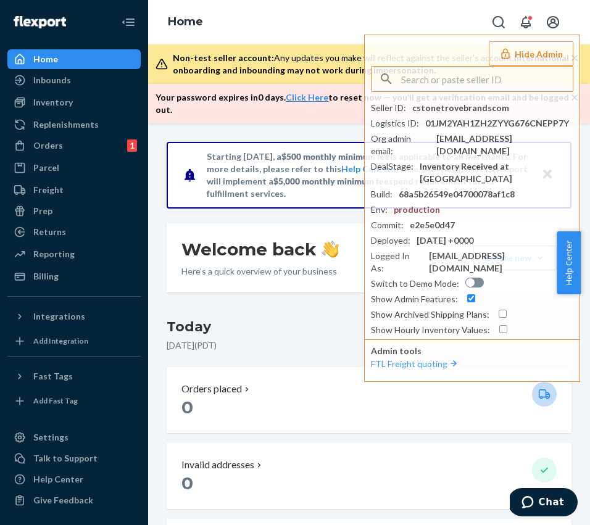
click at [384, 15] on div "Home Hide Admin Seller ID : cstonetrovebrandscom Logistics ID : 01JM2YAH1ZH2ZYY…" at bounding box center [369, 22] width 442 height 44
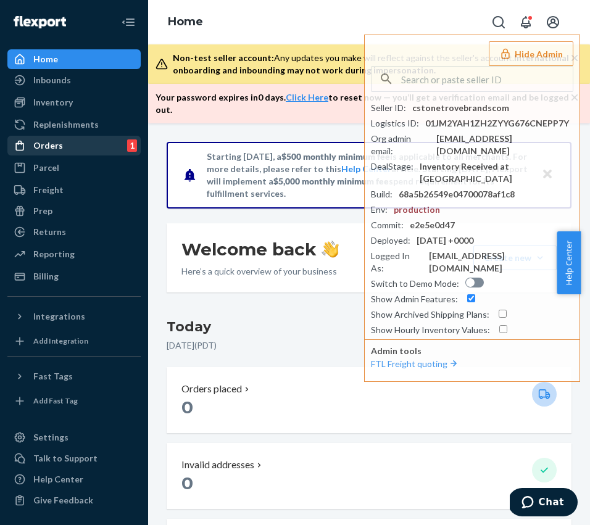
click at [70, 153] on div "Orders 1" at bounding box center [74, 145] width 131 height 17
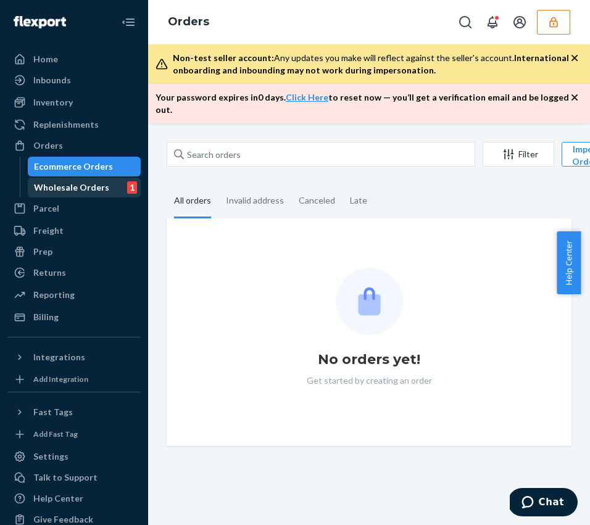
click at [77, 191] on div "Wholesale Orders" at bounding box center [71, 187] width 75 height 12
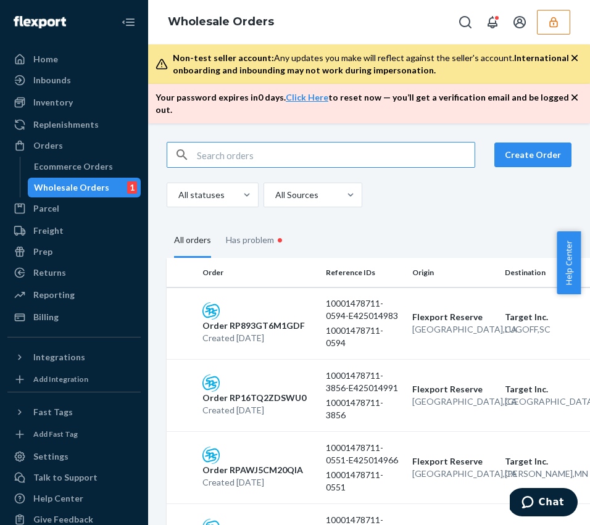
click at [263, 146] on input "text" at bounding box center [336, 155] width 278 height 25
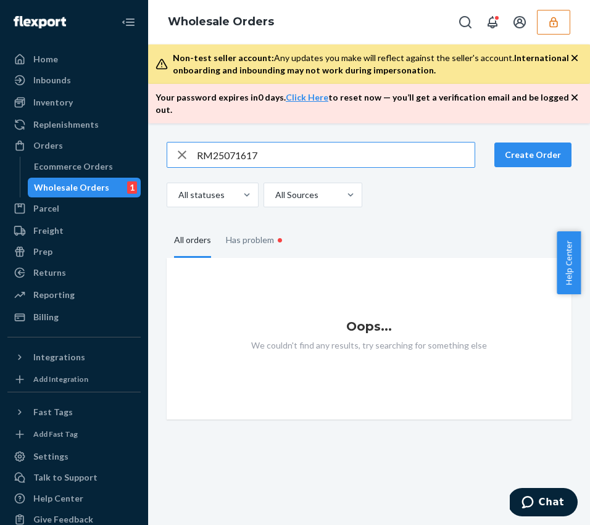
type input "RM25071617"
click at [62, 90] on div "Inbounds Shipping Plans Problems" at bounding box center [73, 80] width 133 height 21
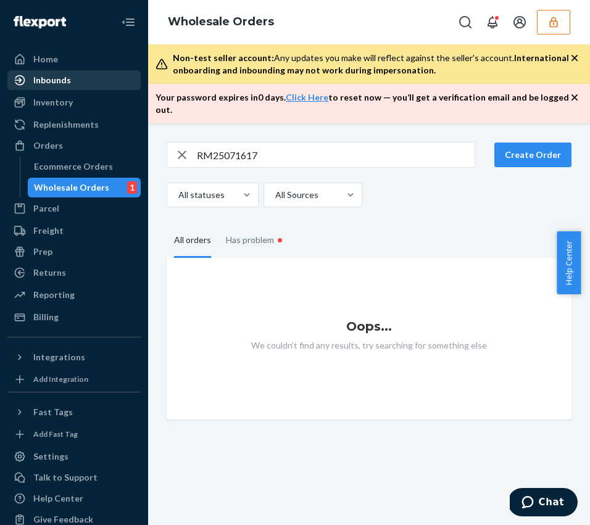
click at [64, 83] on div "Inbounds" at bounding box center [52, 80] width 38 height 12
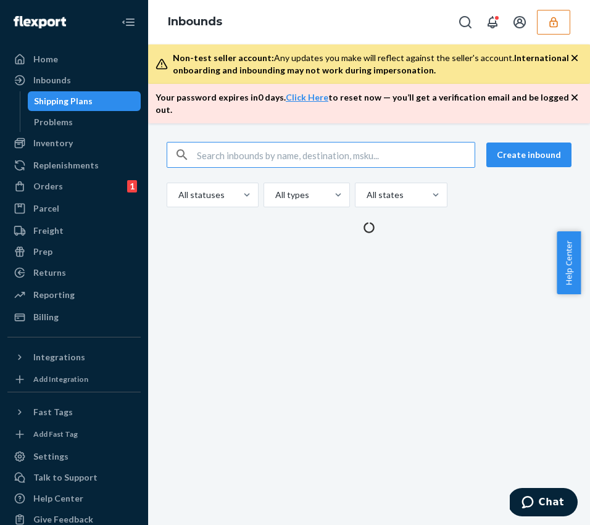
click at [271, 148] on input "text" at bounding box center [336, 155] width 278 height 25
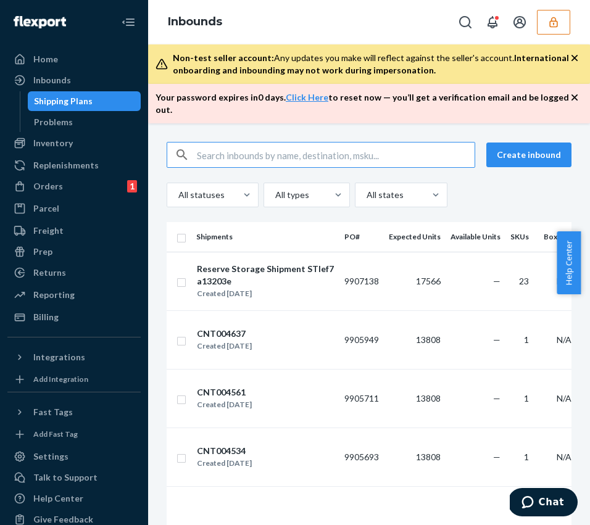
type input "RM25071617"
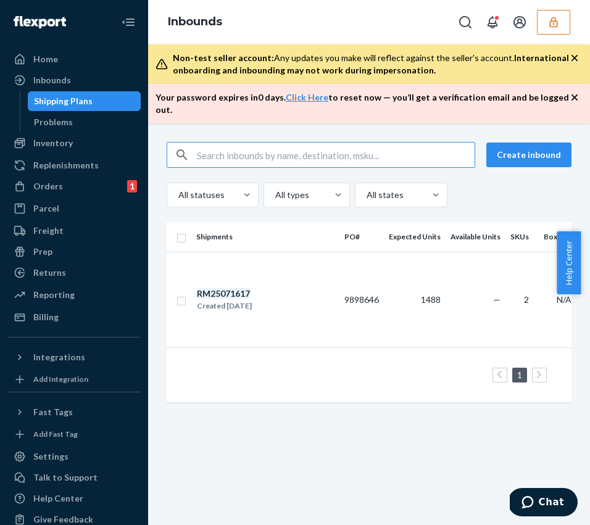
click at [279, 144] on input "text" at bounding box center [336, 155] width 278 height 25
click at [243, 147] on input "RM25071617" at bounding box center [336, 155] width 278 height 25
paste input "6"
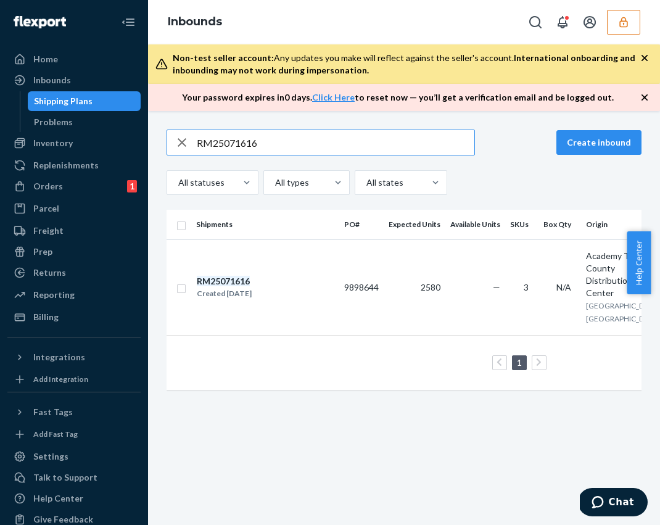
click at [288, 141] on input "RM25071616" at bounding box center [336, 142] width 278 height 25
click at [288, 142] on input "RM25071616" at bounding box center [336, 142] width 278 height 25
paste input "0"
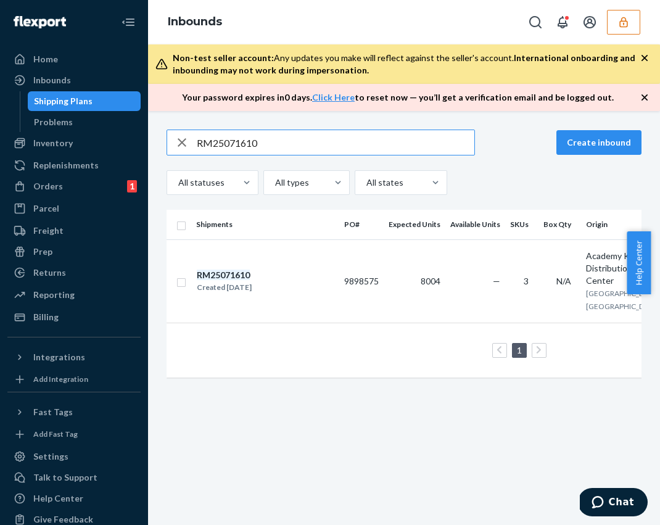
click at [267, 147] on input "RM25071610" at bounding box center [336, 142] width 278 height 25
paste input "10001478711"
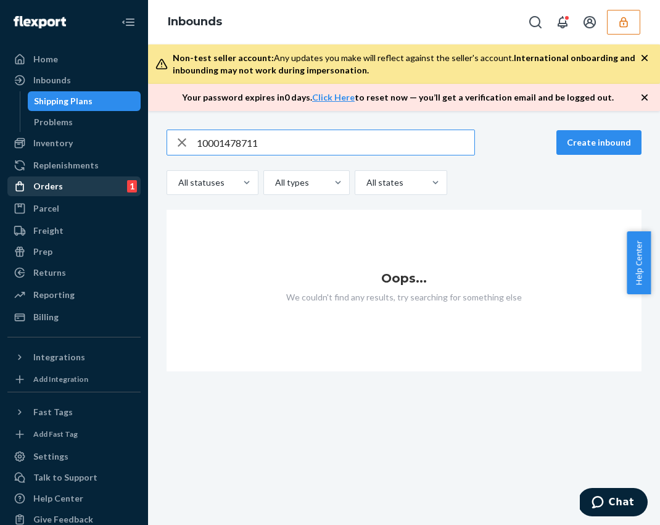
type input "10001478711"
click at [92, 191] on div "Orders 1" at bounding box center [74, 186] width 131 height 17
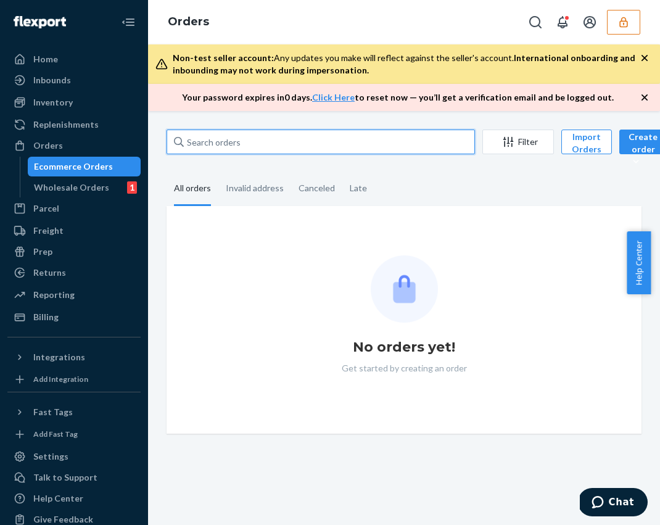
click at [270, 142] on input "text" at bounding box center [321, 142] width 309 height 25
paste input "10001478711"
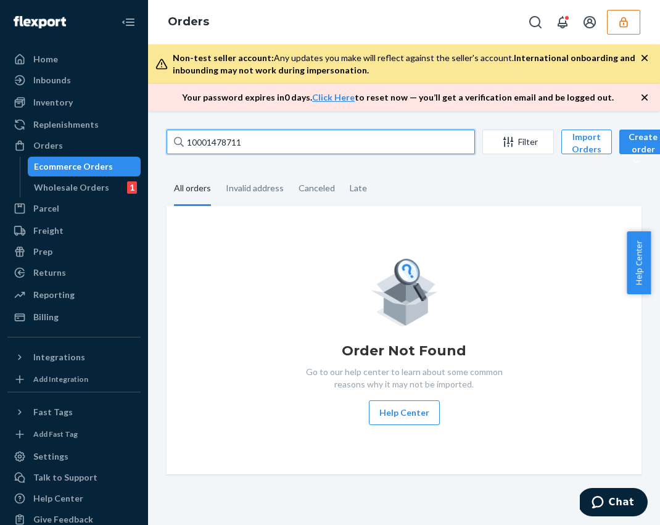
type input "10001478711"
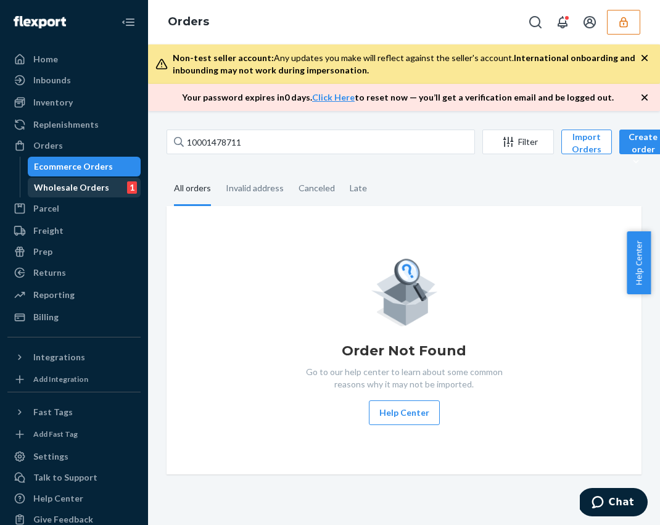
click at [67, 184] on div "Wholesale Orders" at bounding box center [71, 187] width 75 height 12
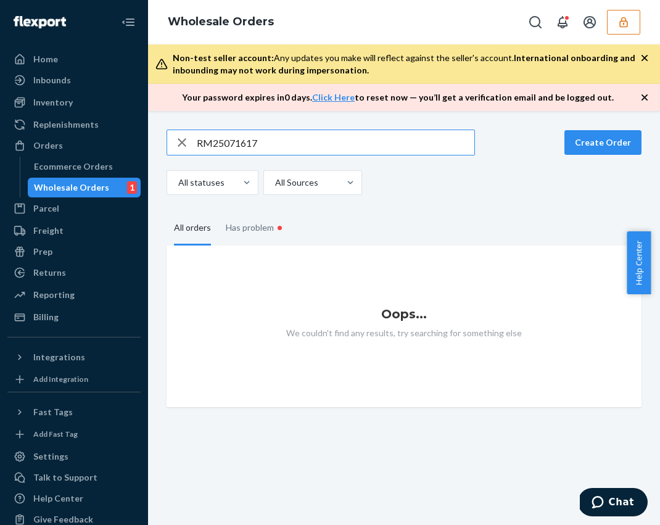
click at [294, 138] on input "RM25071617" at bounding box center [336, 142] width 278 height 25
click at [294, 139] on input "RM25071617" at bounding box center [336, 142] width 278 height 25
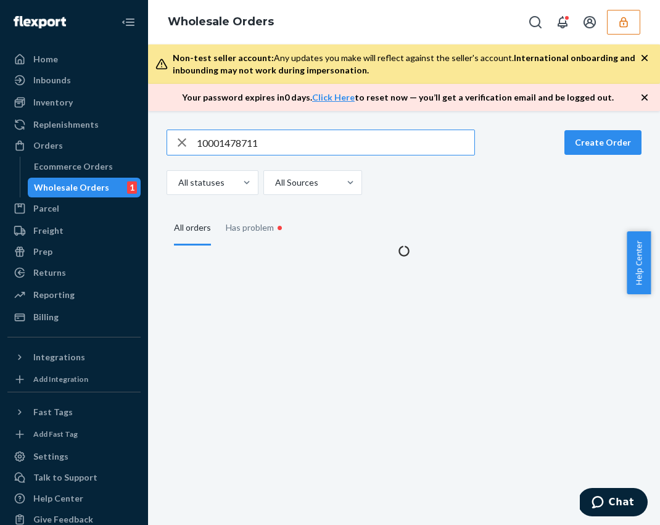
type input "10001478711"
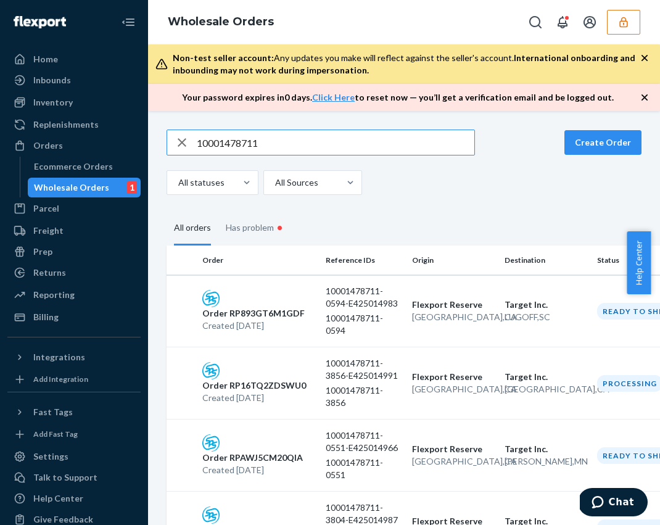
drag, startPoint x: 302, startPoint y: 144, endPoint x: 309, endPoint y: 151, distance: 10.0
click at [302, 143] on input "10001478711" at bounding box center [336, 142] width 278 height 25
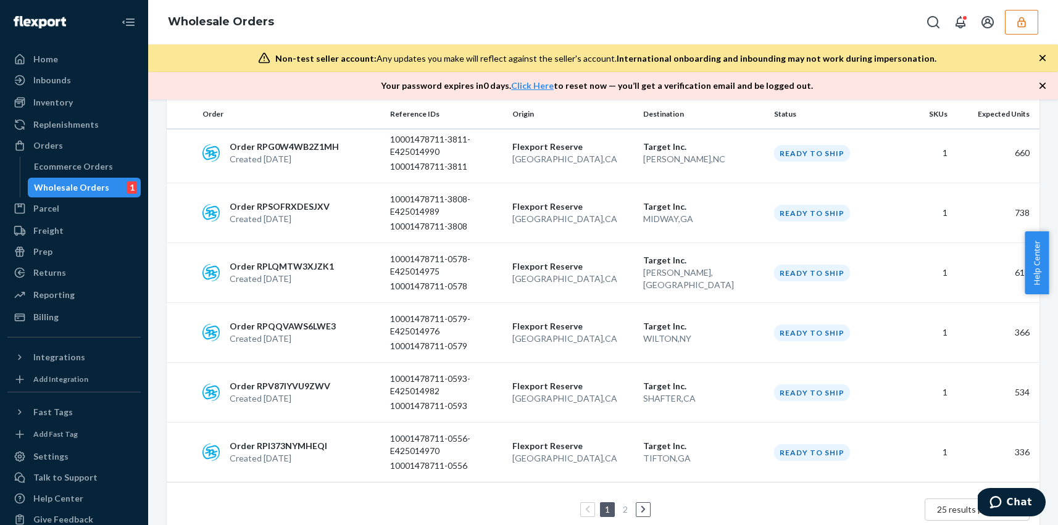
scroll to position [1301, 0]
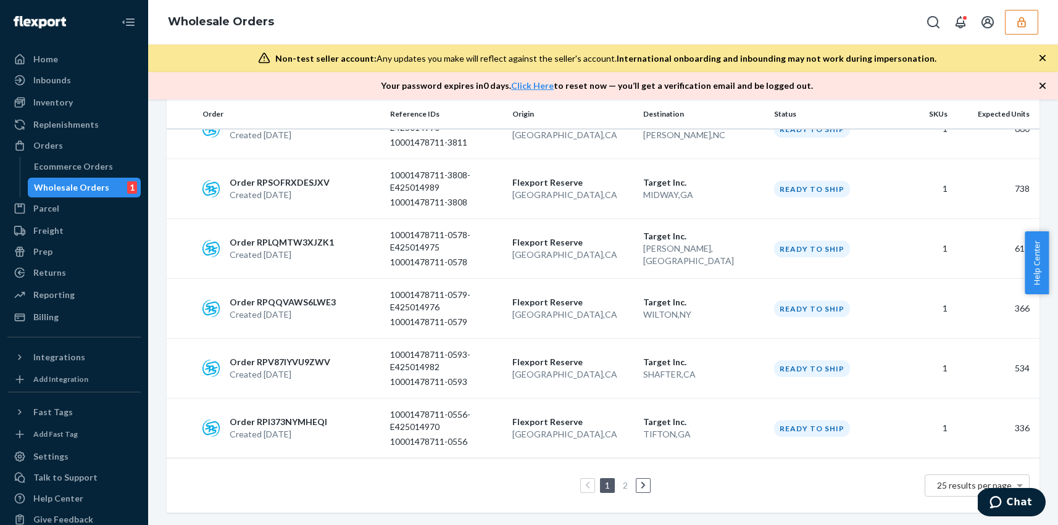
click at [636, 481] on link at bounding box center [643, 485] width 14 height 15
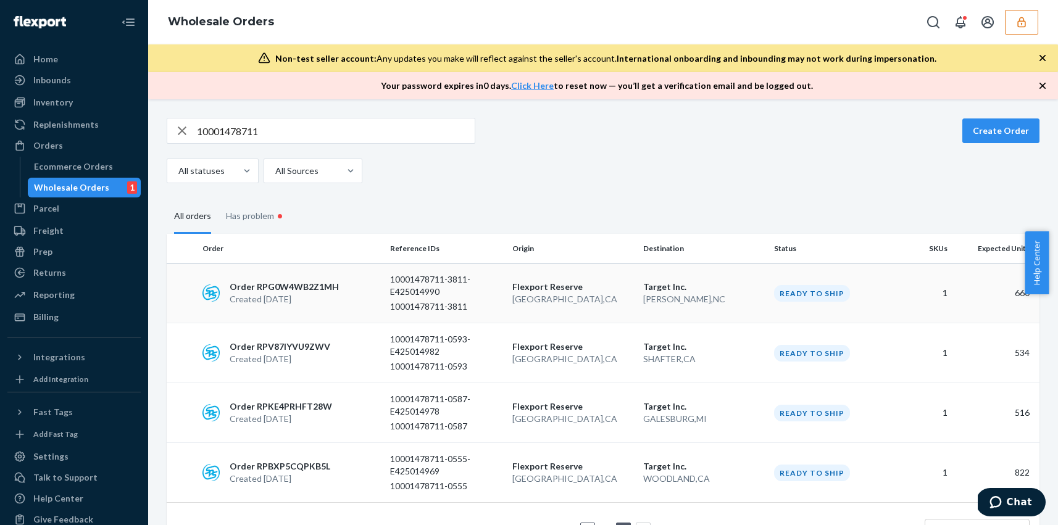
scroll to position [0, 0]
click at [323, 127] on input "10001478711" at bounding box center [336, 130] width 278 height 25
